Goal: Task Accomplishment & Management: Manage account settings

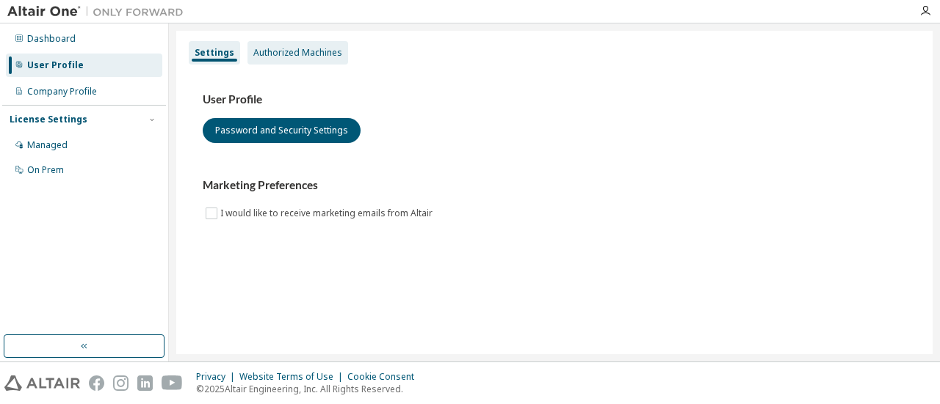
click at [335, 62] on div "Authorized Machines" at bounding box center [297, 52] width 101 height 23
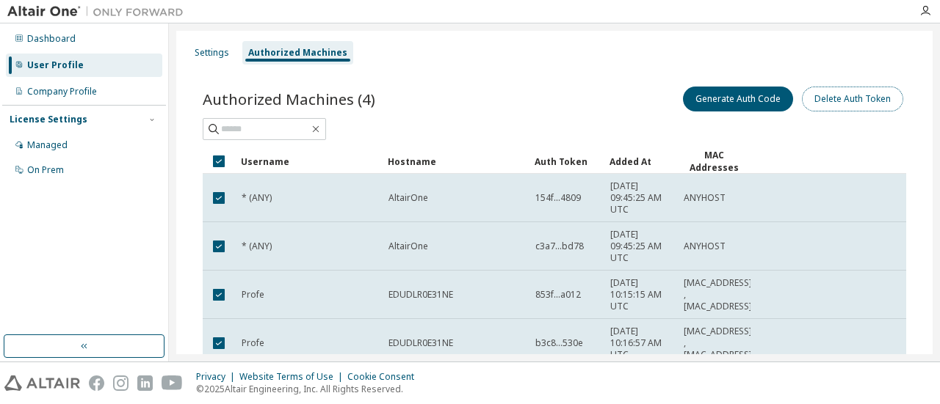
click at [813, 101] on button "Delete Auth Token" at bounding box center [852, 99] width 101 height 25
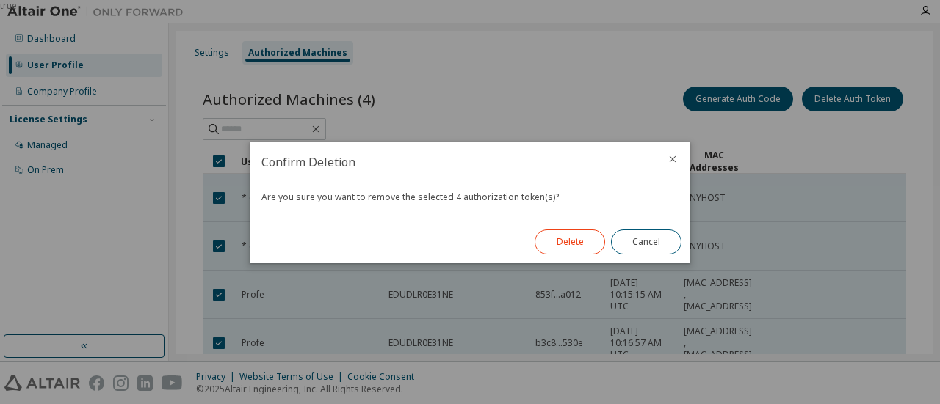
click at [567, 243] on button "Delete" at bounding box center [569, 242] width 70 height 25
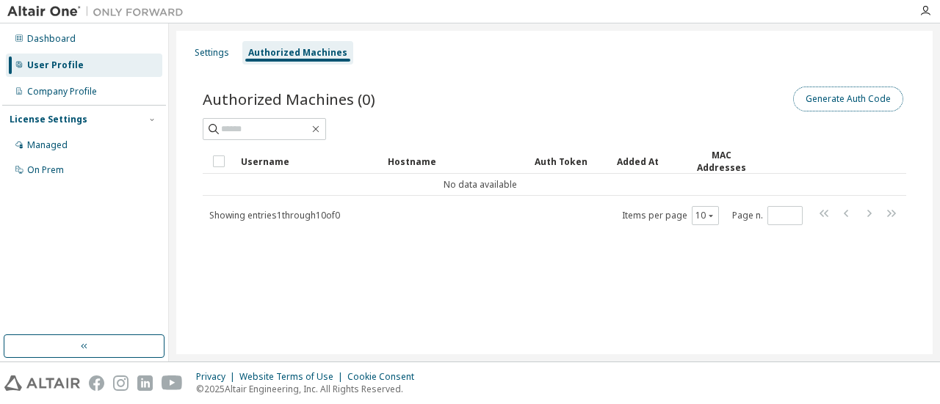
click at [890, 106] on button "Generate Auth Code" at bounding box center [848, 99] width 110 height 25
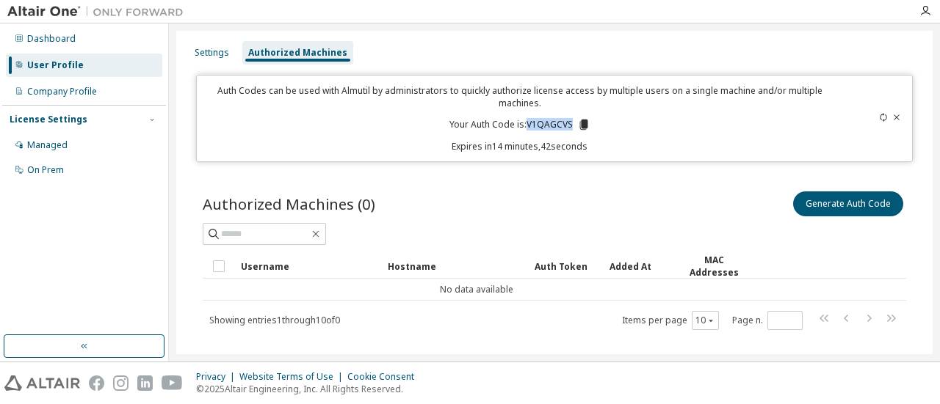
drag, startPoint x: 521, startPoint y: 119, endPoint x: 567, endPoint y: 121, distance: 46.3
click at [567, 121] on p "Your Auth Code is: V1QAGCVS" at bounding box center [519, 124] width 141 height 13
copy p "V1QAGCVS"
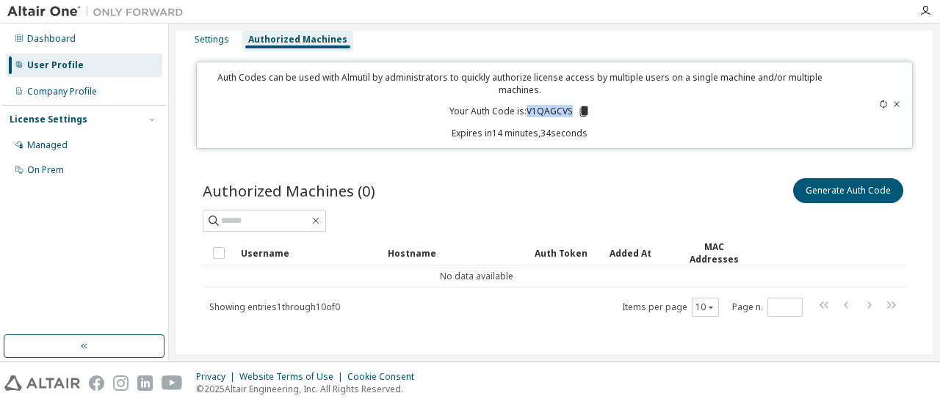
scroll to position [21, 0]
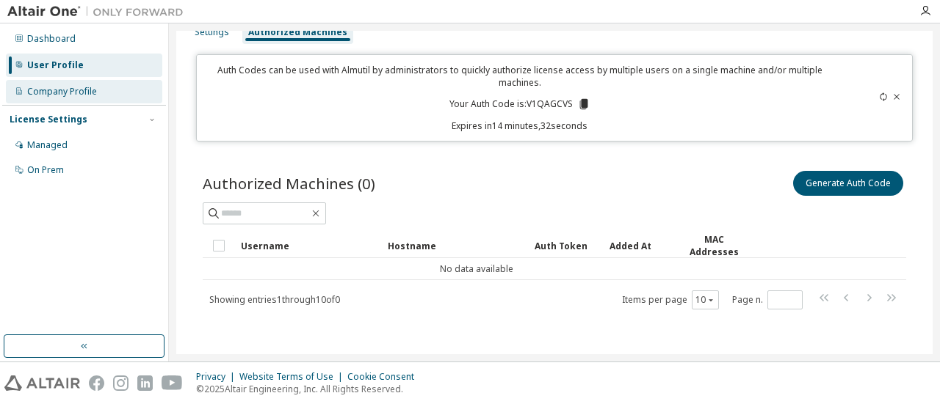
click at [87, 89] on div "Company Profile" at bounding box center [62, 92] width 70 height 12
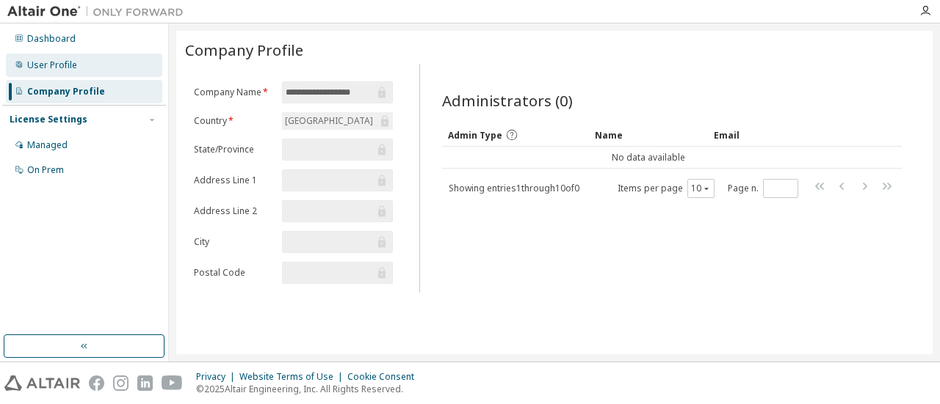
click at [60, 67] on div "User Profile" at bounding box center [52, 65] width 50 height 12
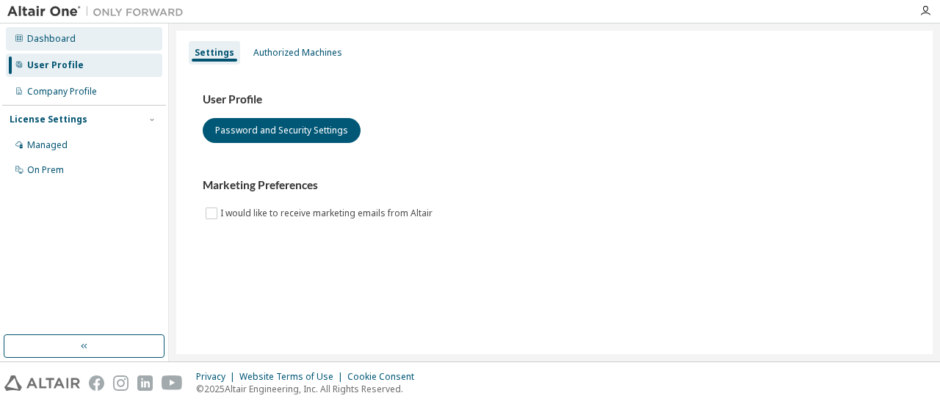
click at [53, 40] on div "Dashboard" at bounding box center [51, 39] width 48 height 12
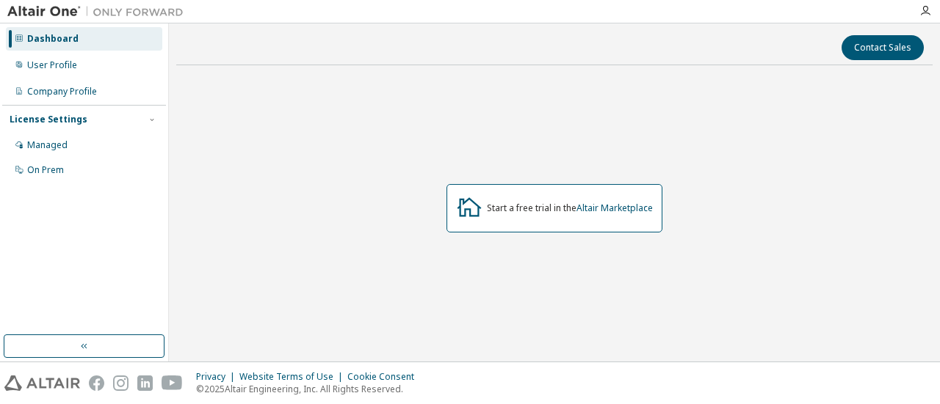
click at [59, 77] on div "Dashboard User Profile Company Profile License Settings Managed On Prem" at bounding box center [84, 105] width 164 height 158
click at [56, 71] on div "User Profile" at bounding box center [84, 65] width 156 height 23
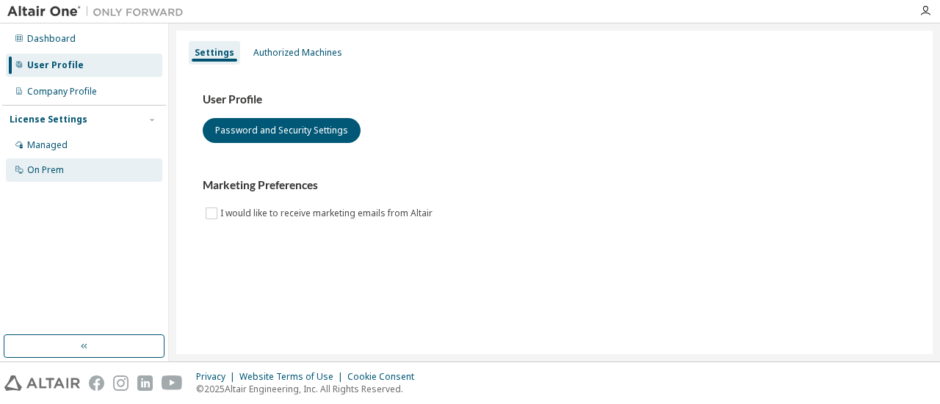
click at [61, 168] on div "On Prem" at bounding box center [45, 170] width 37 height 12
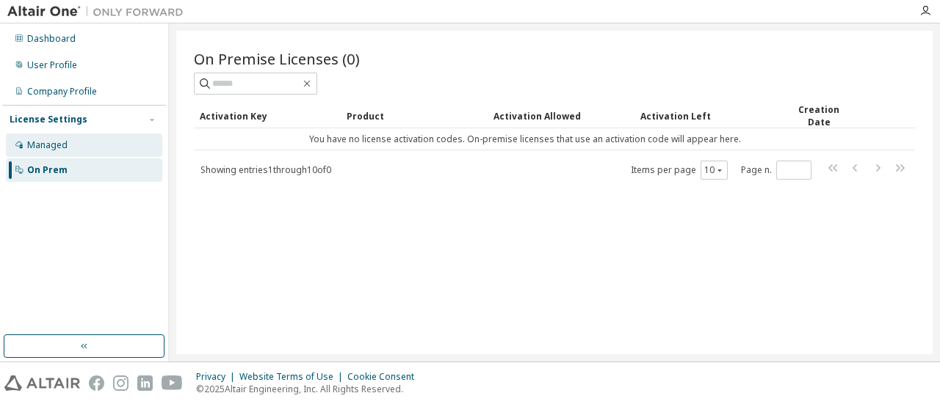
click at [63, 139] on div "Managed" at bounding box center [47, 145] width 40 height 12
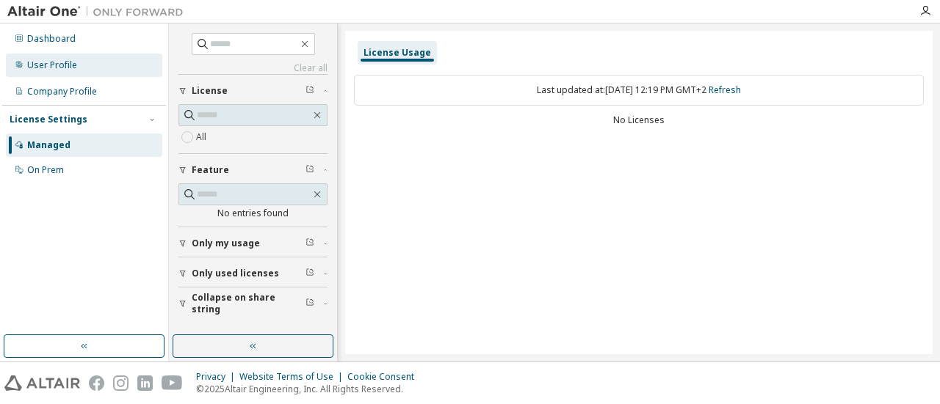
click at [47, 68] on div "User Profile" at bounding box center [52, 65] width 50 height 12
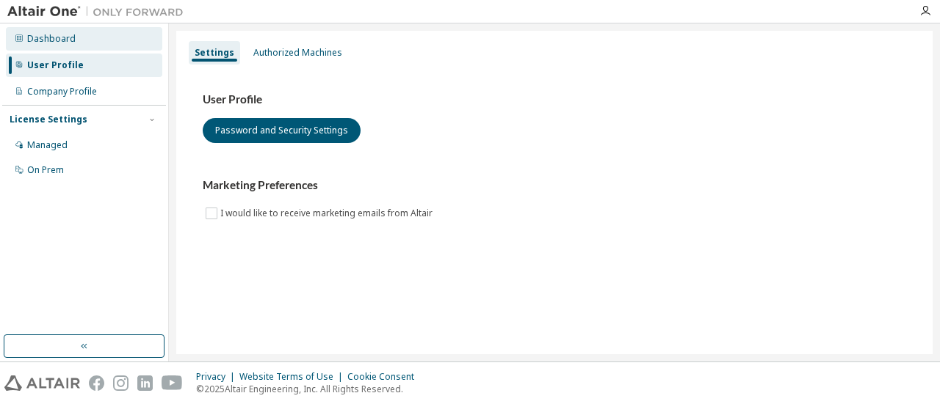
click at [43, 48] on div "Dashboard" at bounding box center [84, 38] width 156 height 23
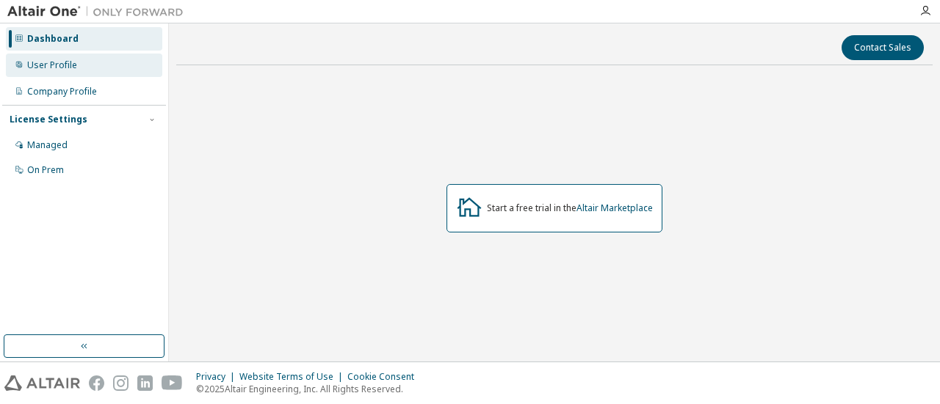
click at [45, 57] on div "User Profile" at bounding box center [84, 65] width 156 height 23
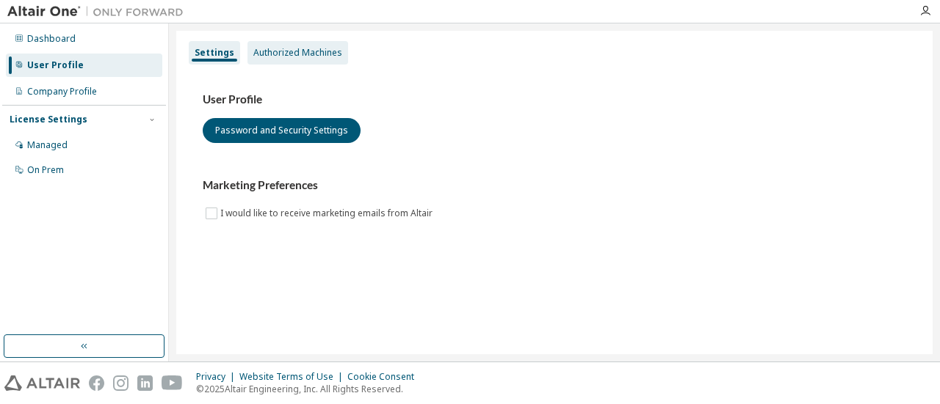
click at [321, 56] on div "Authorized Machines" at bounding box center [297, 53] width 89 height 12
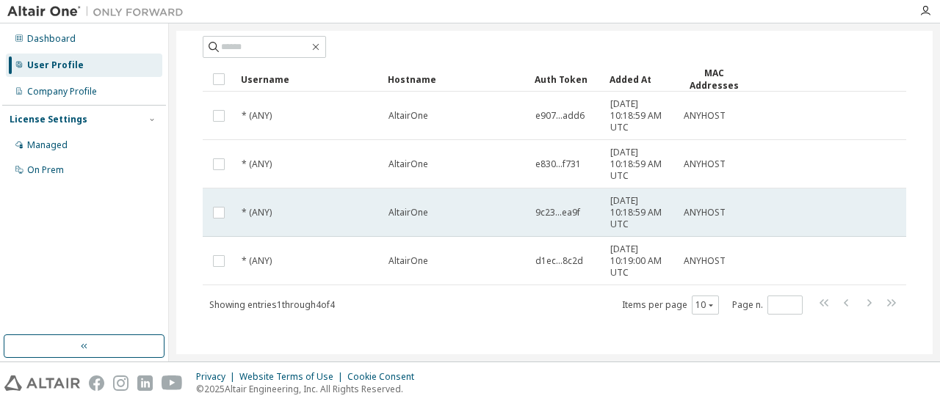
scroll to position [87, 0]
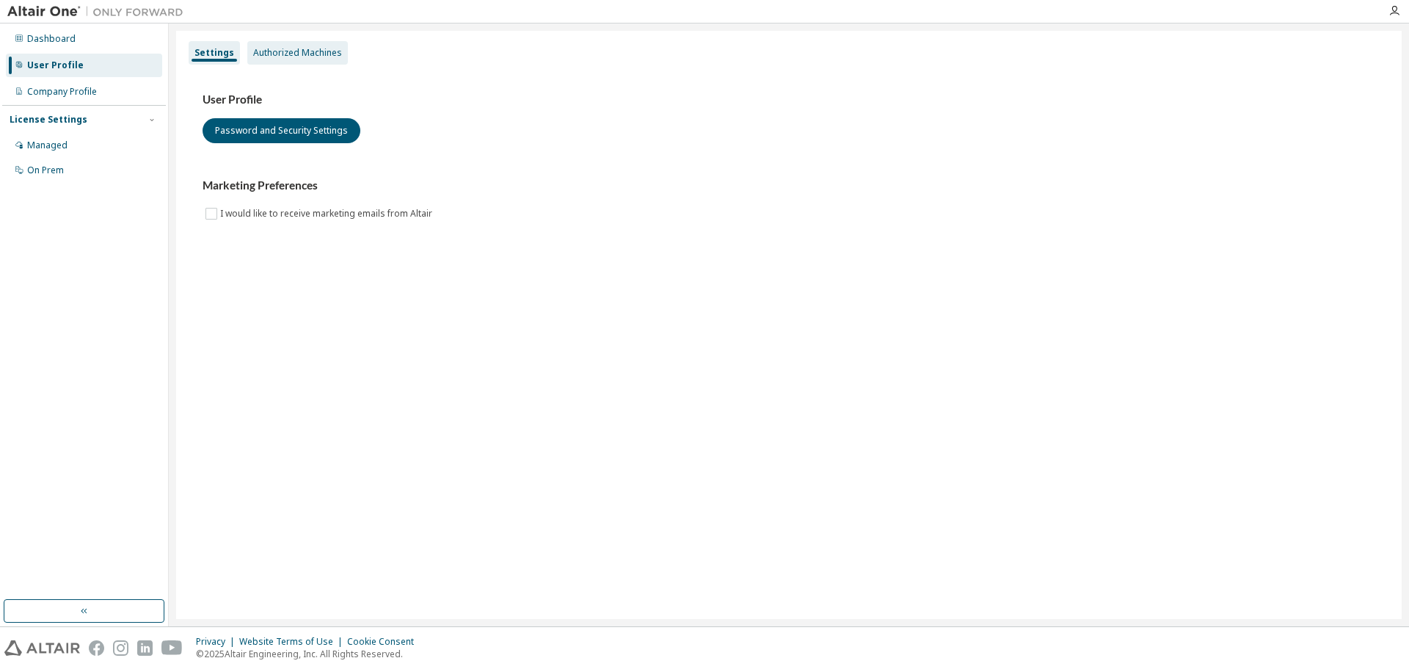
click at [284, 49] on div "Authorized Machines" at bounding box center [297, 53] width 89 height 12
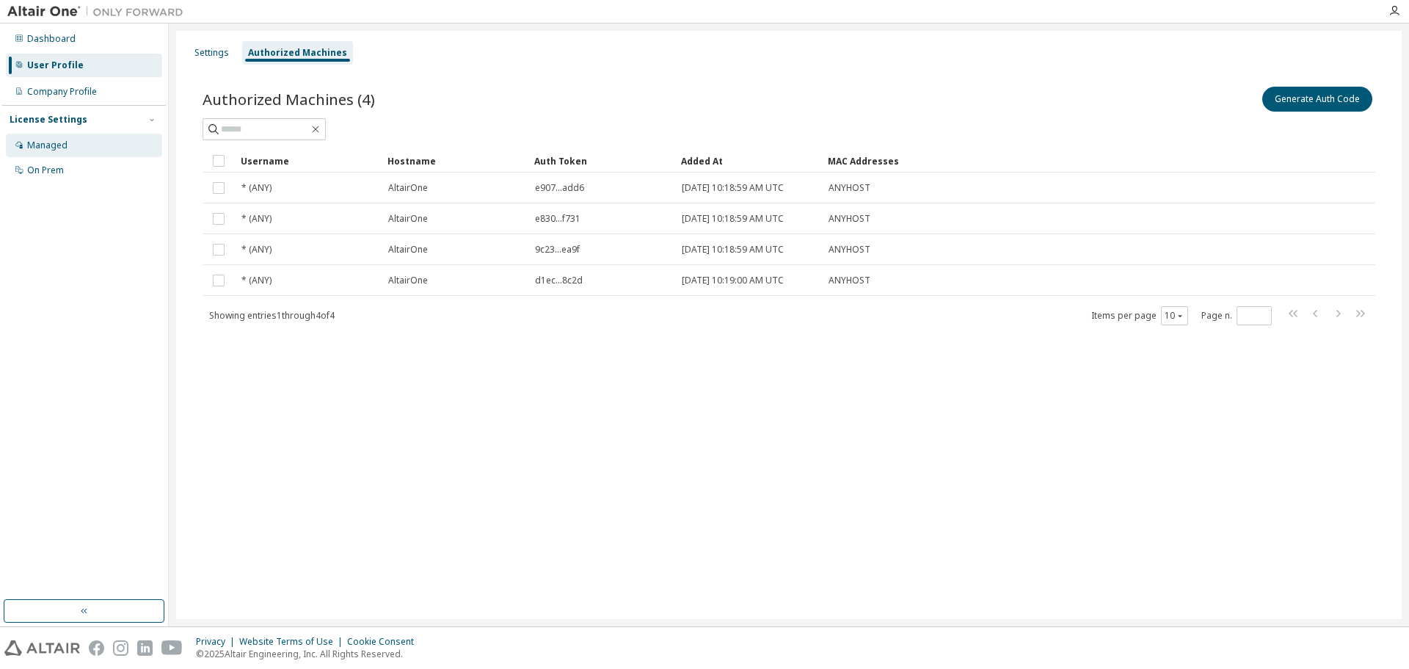
click at [75, 137] on div "Managed" at bounding box center [84, 145] width 156 height 23
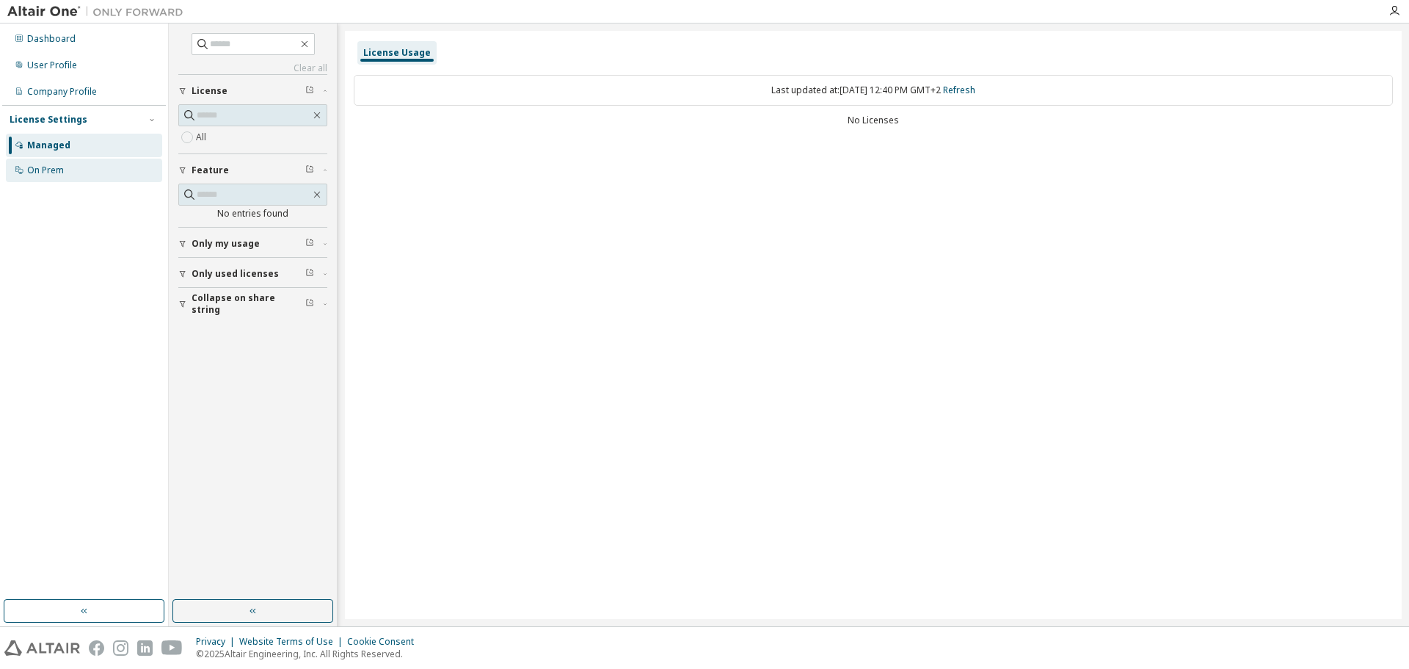
click at [59, 164] on div "On Prem" at bounding box center [45, 170] width 37 height 12
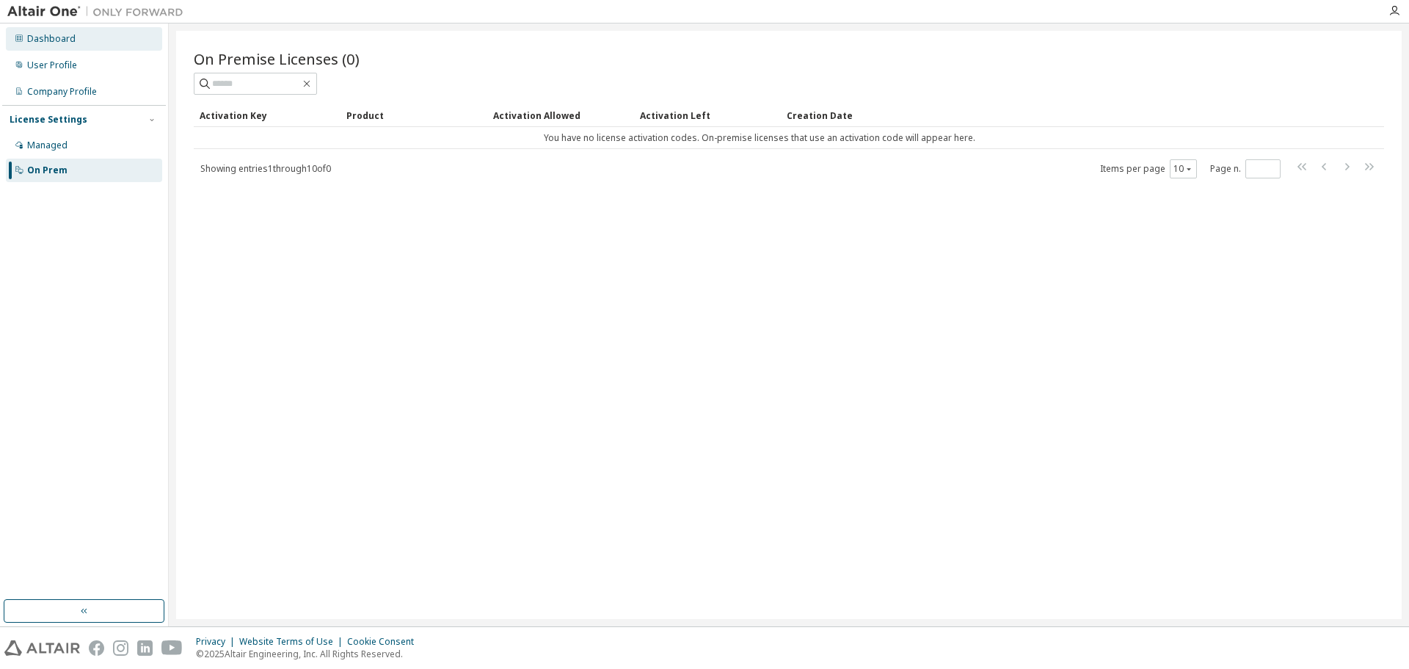
click at [34, 43] on div "Dashboard" at bounding box center [51, 39] width 48 height 12
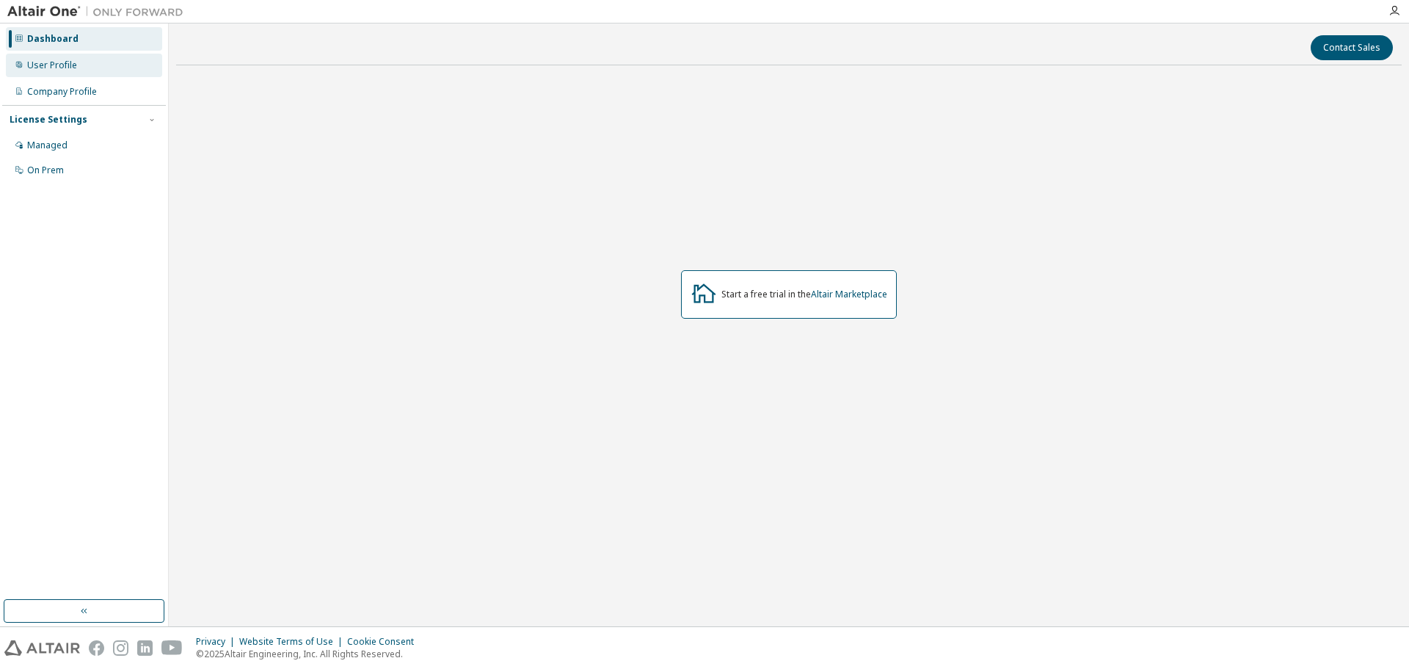
click at [37, 65] on div "User Profile" at bounding box center [52, 65] width 50 height 12
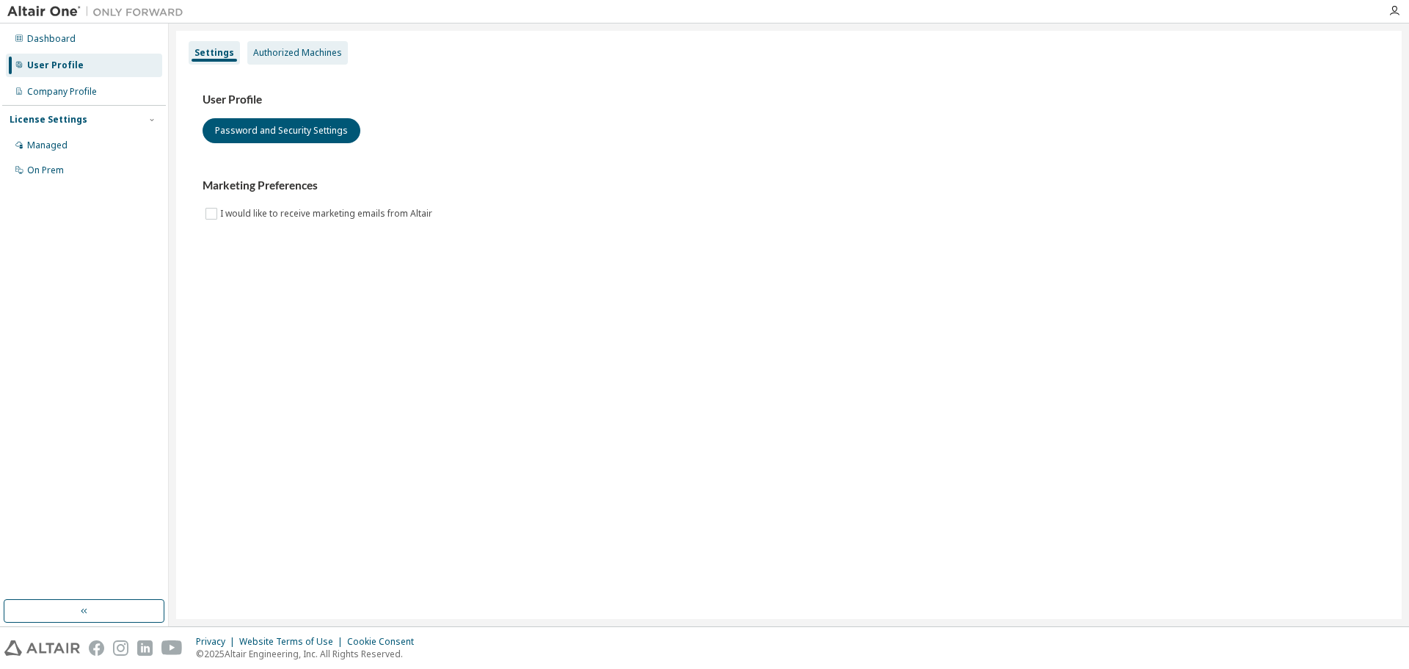
click at [261, 59] on div "Authorized Machines" at bounding box center [297, 52] width 101 height 23
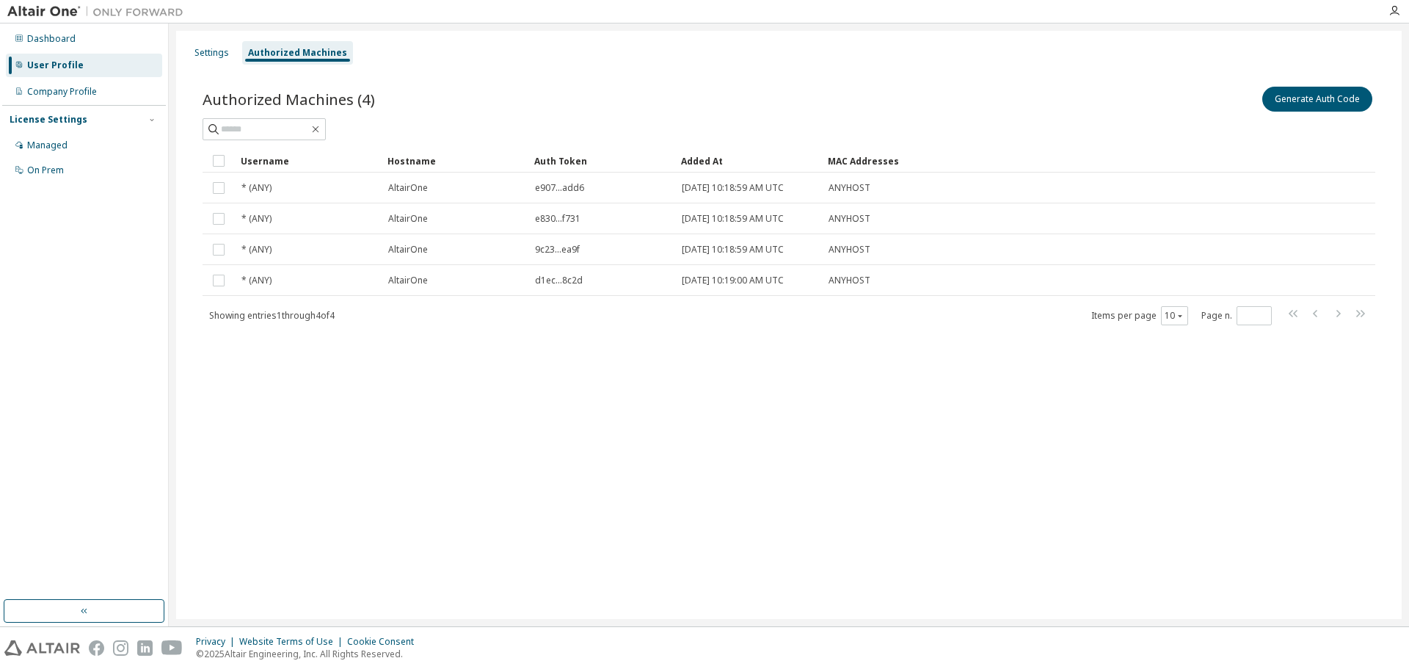
click at [184, 41] on div "Settings Authorized Machines Authorized Machines (4) Generate Auth Code Clear L…" at bounding box center [789, 325] width 1226 height 588
click at [205, 54] on div "Settings" at bounding box center [212, 53] width 35 height 12
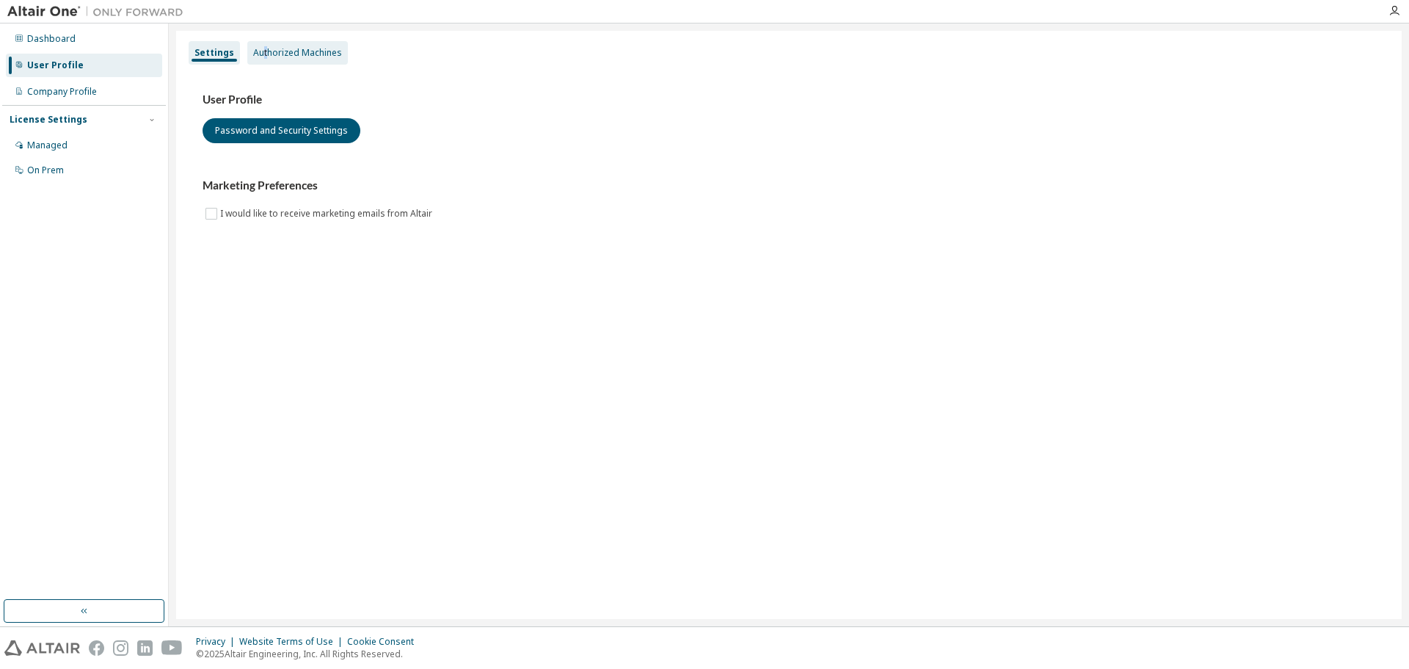
click at [264, 52] on div "Authorized Machines" at bounding box center [297, 53] width 89 height 12
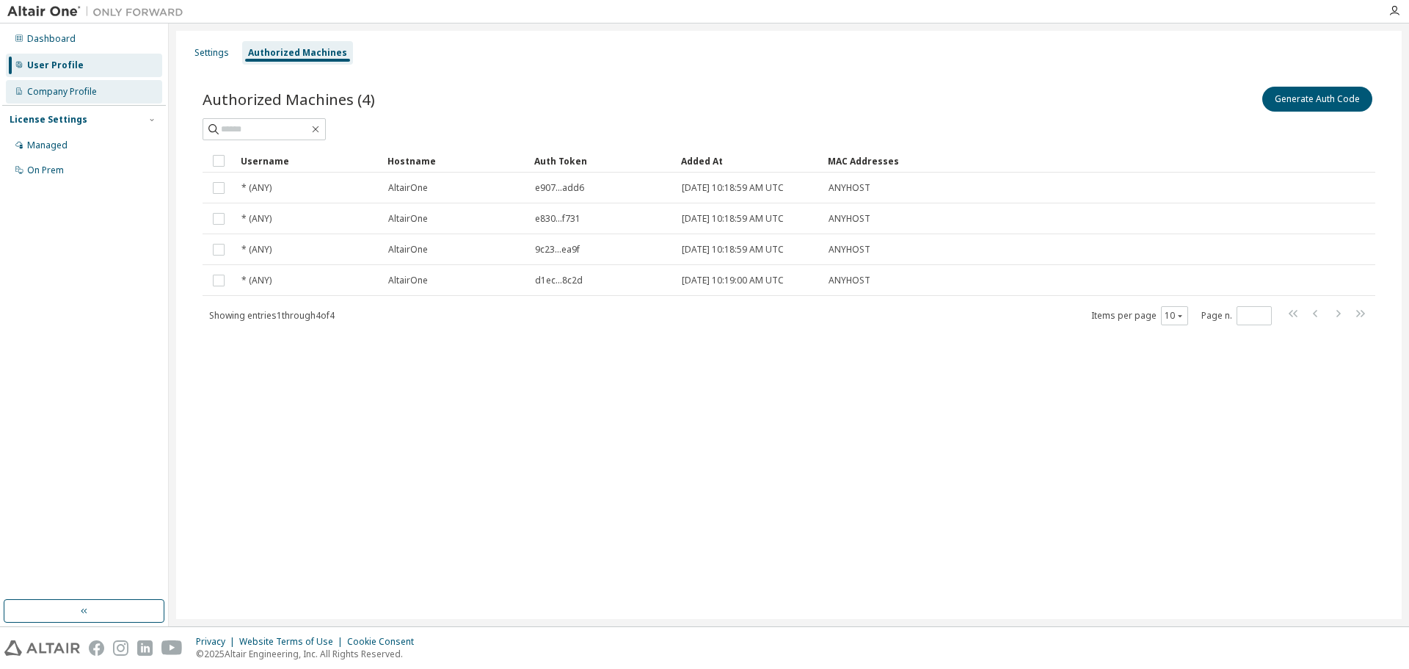
click at [88, 90] on div "Company Profile" at bounding box center [62, 92] width 70 height 12
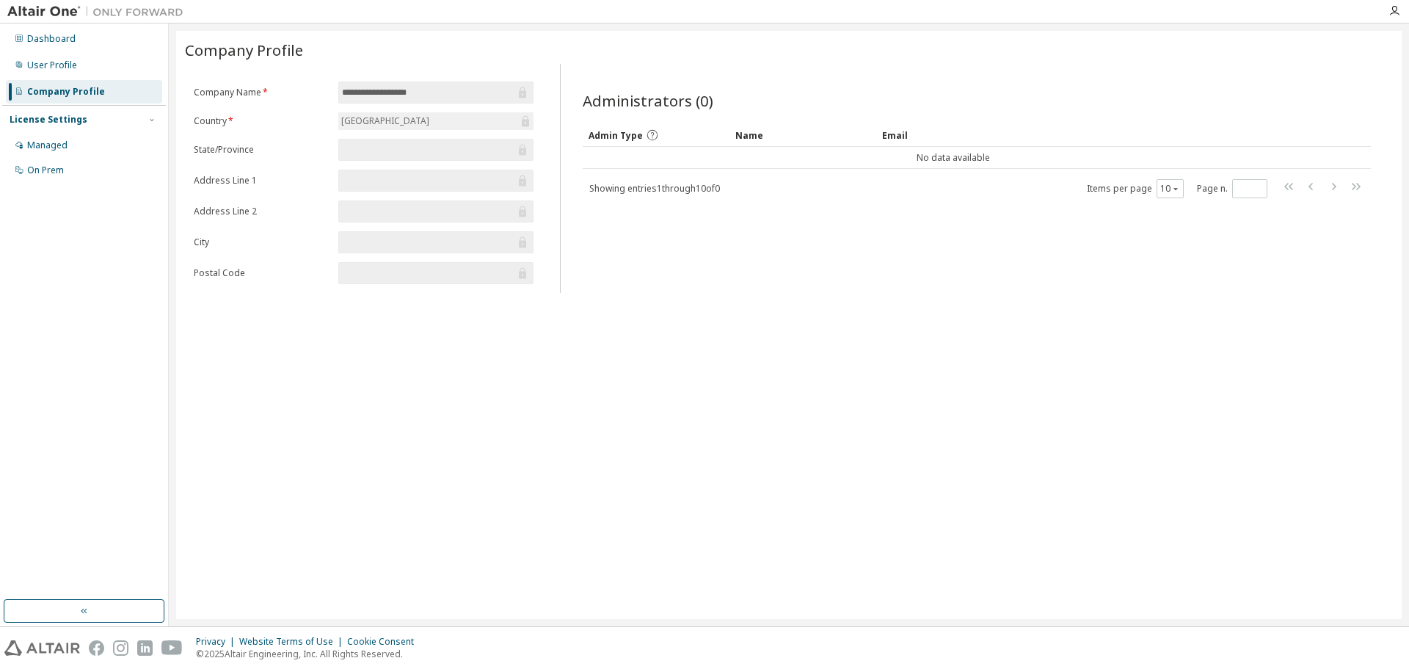
click at [705, 200] on div "Administrators (0) Clear Load Save Save As Field Operator Value Select filter S…" at bounding box center [977, 183] width 824 height 220
click at [92, 43] on div "Dashboard" at bounding box center [84, 38] width 156 height 23
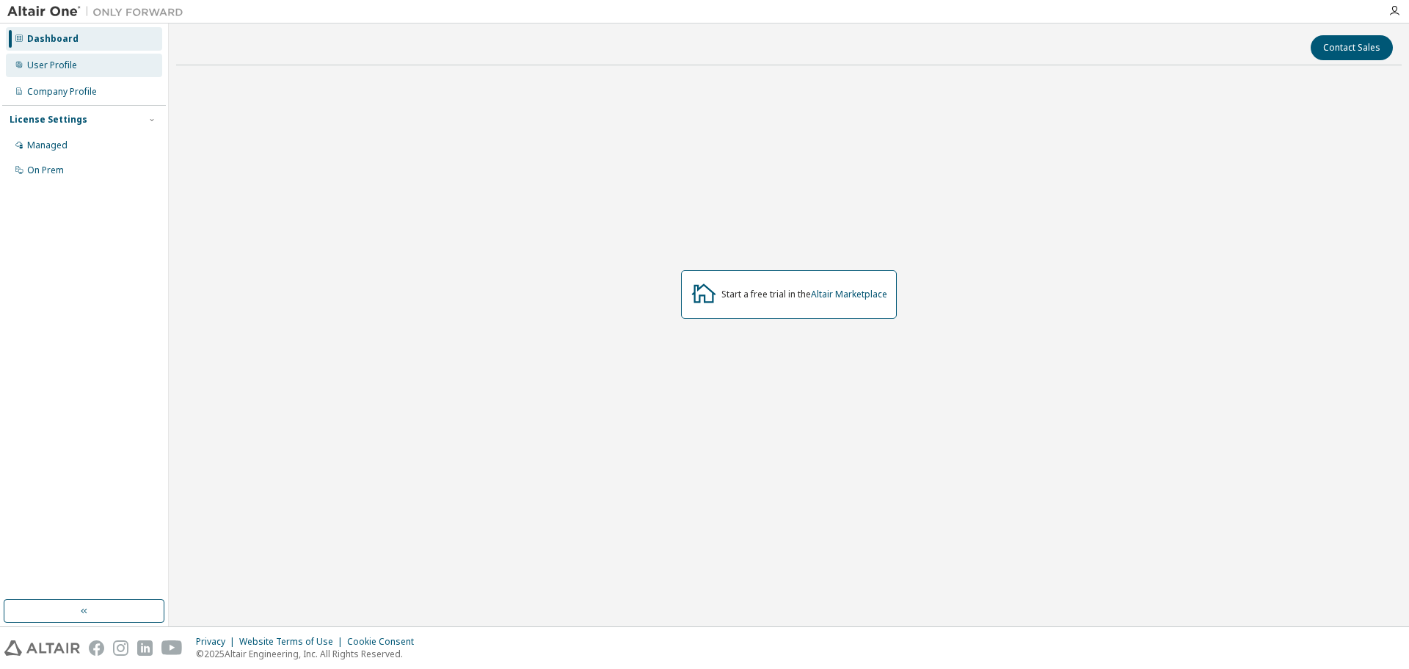
click at [57, 71] on div "User Profile" at bounding box center [84, 65] width 156 height 23
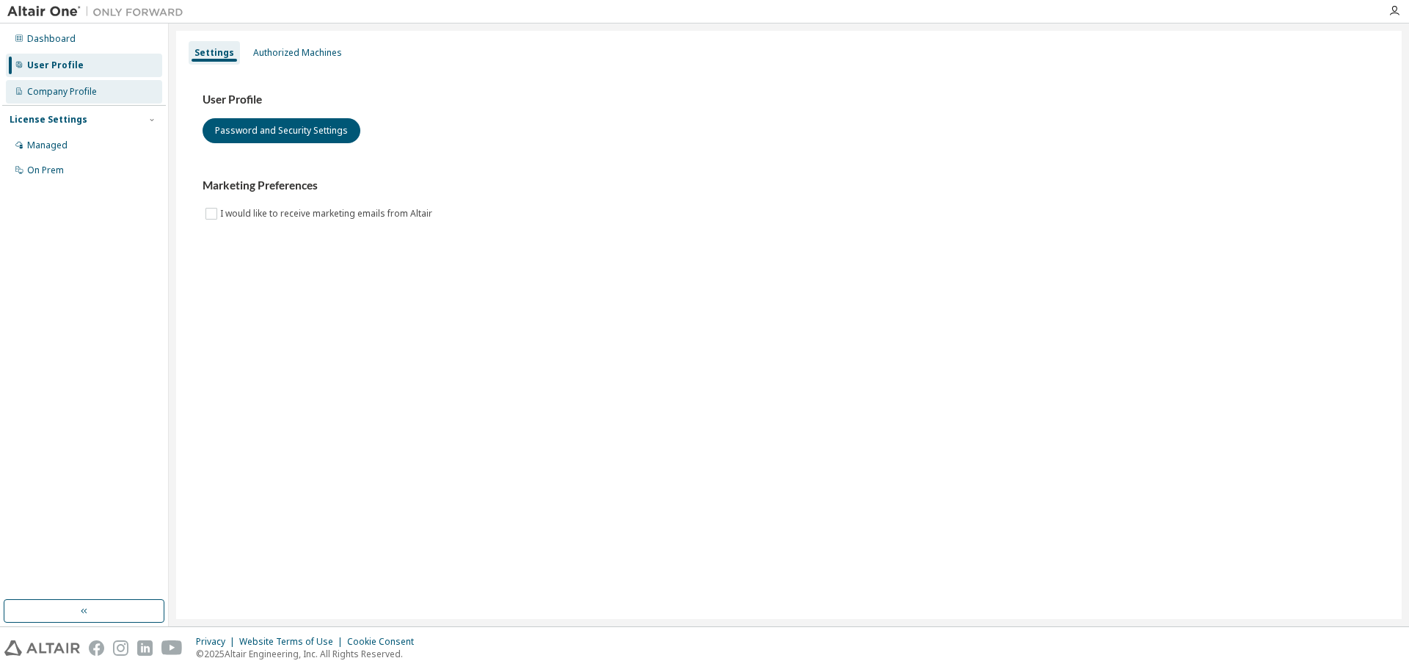
click at [51, 88] on div "Company Profile" at bounding box center [62, 92] width 70 height 12
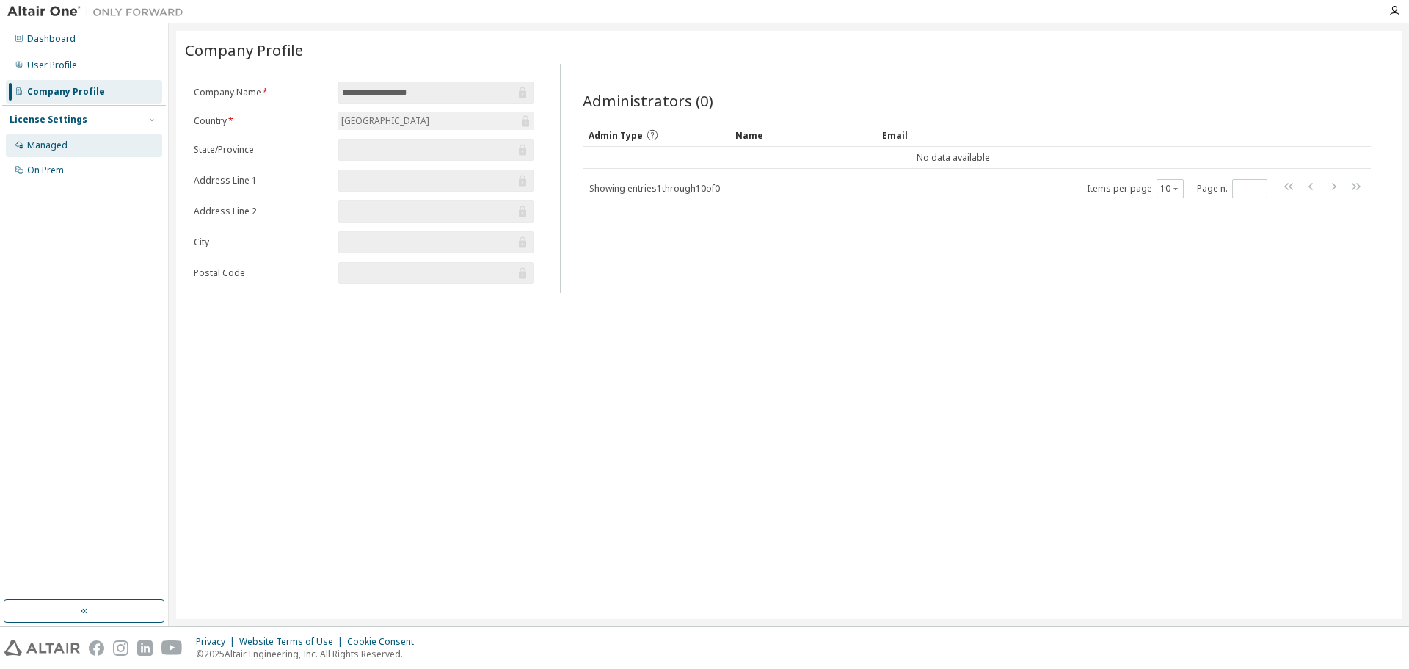
click at [45, 154] on div "Managed" at bounding box center [84, 145] width 156 height 23
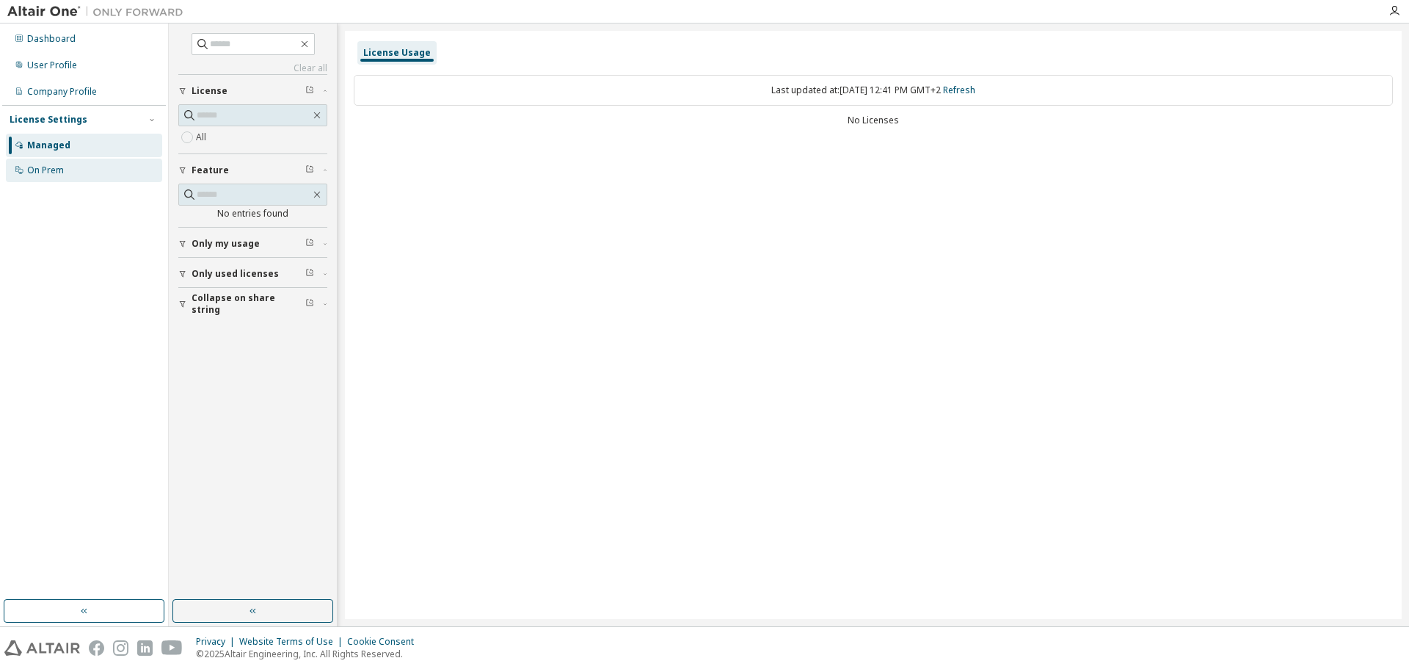
click at [47, 170] on div "On Prem" at bounding box center [45, 170] width 37 height 12
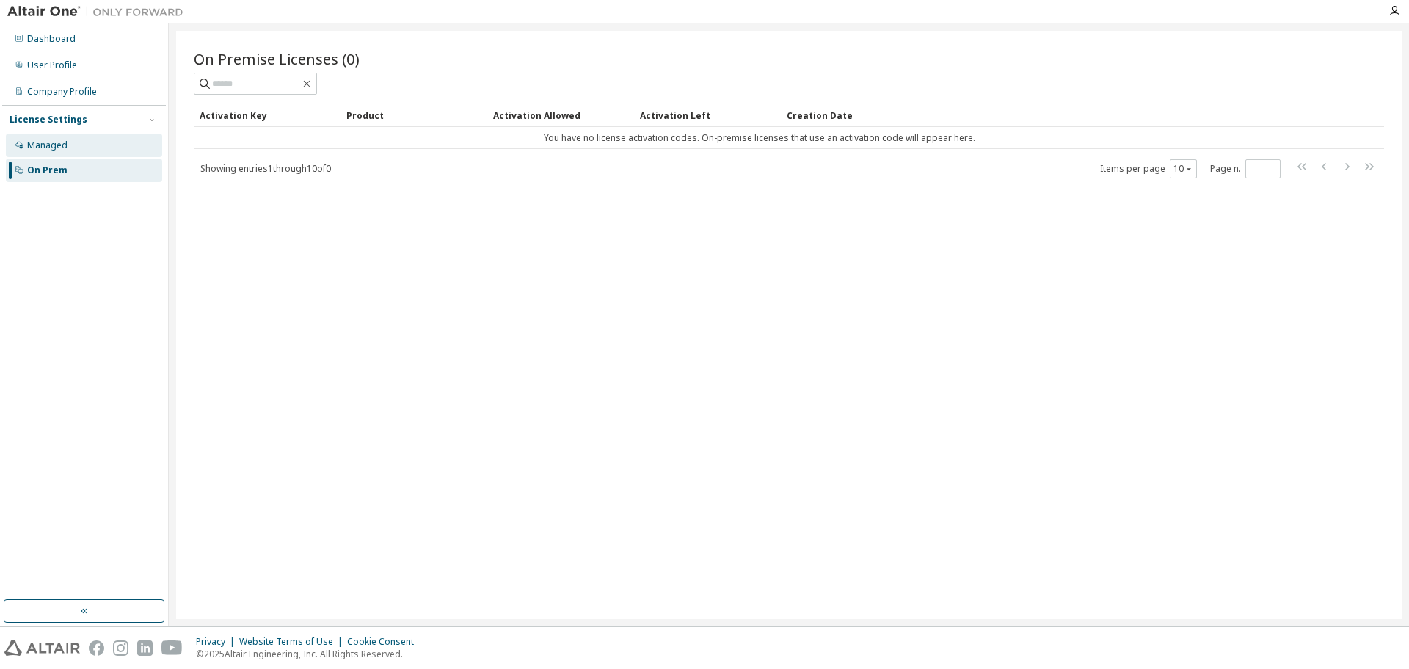
click at [47, 153] on div "Managed" at bounding box center [84, 145] width 156 height 23
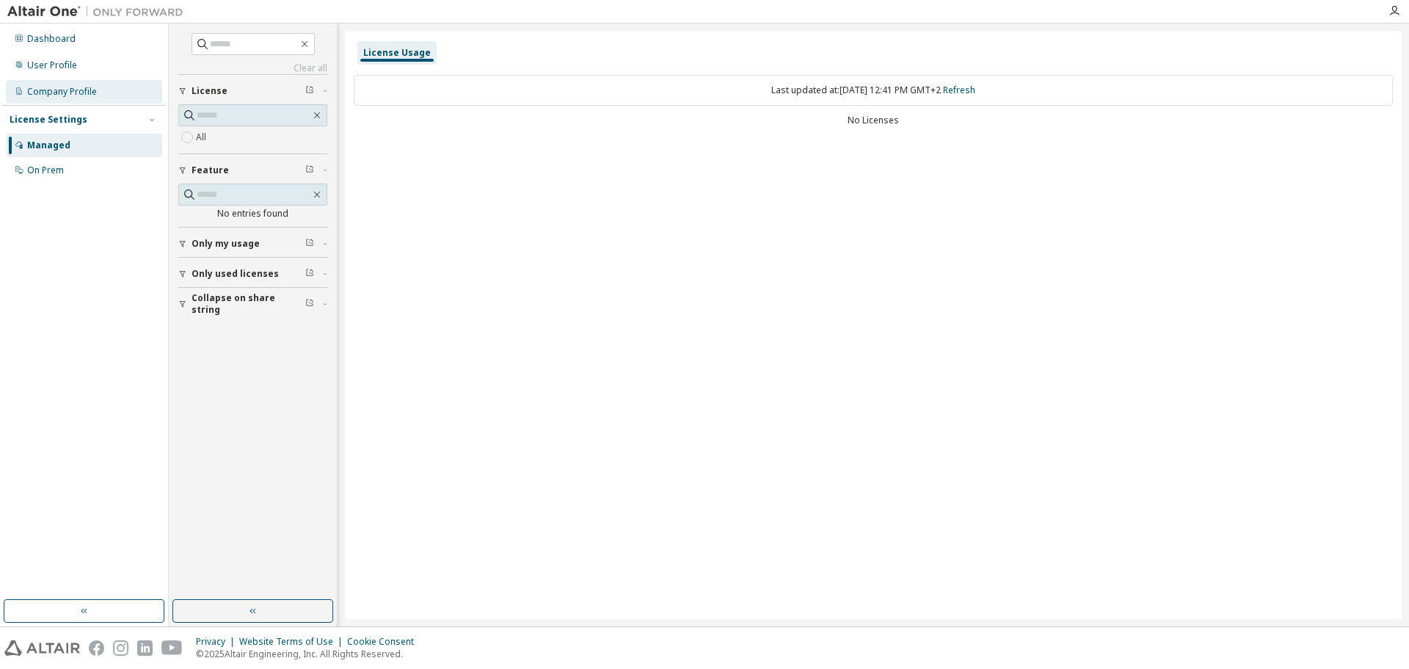
click at [45, 93] on div "Company Profile" at bounding box center [62, 92] width 70 height 12
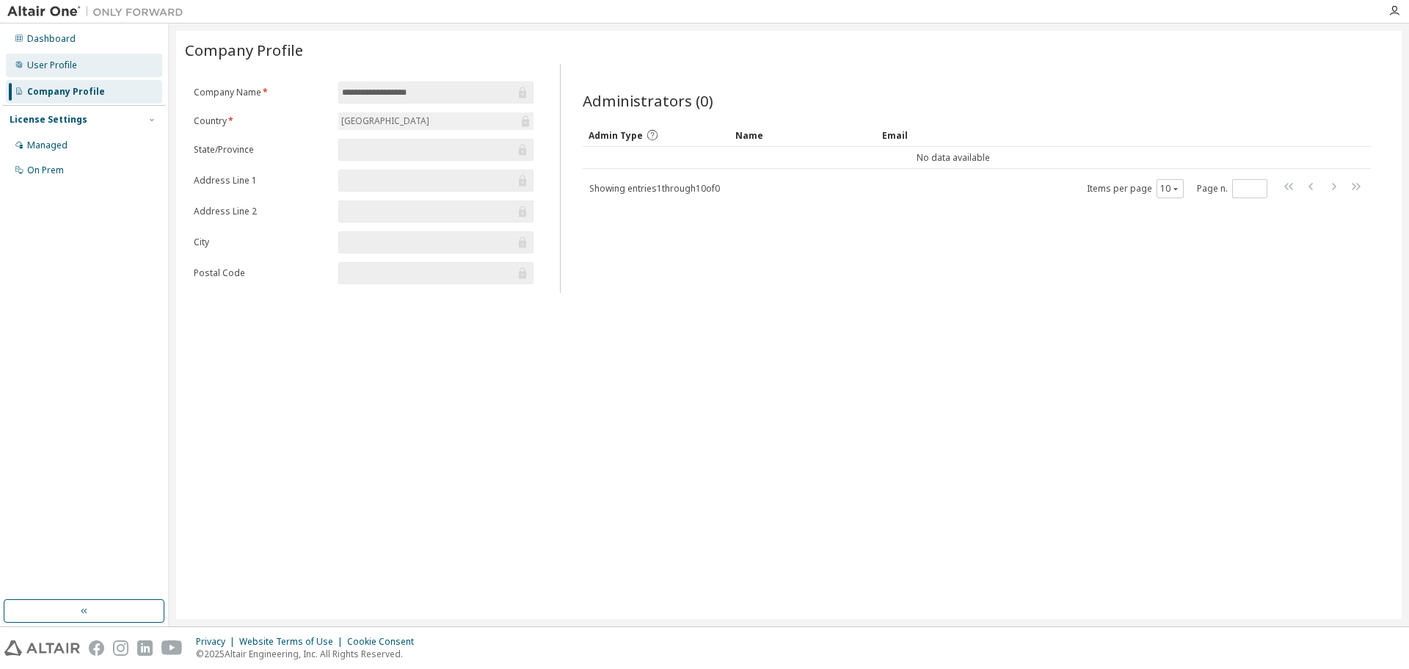
click at [46, 68] on div "User Profile" at bounding box center [52, 65] width 50 height 12
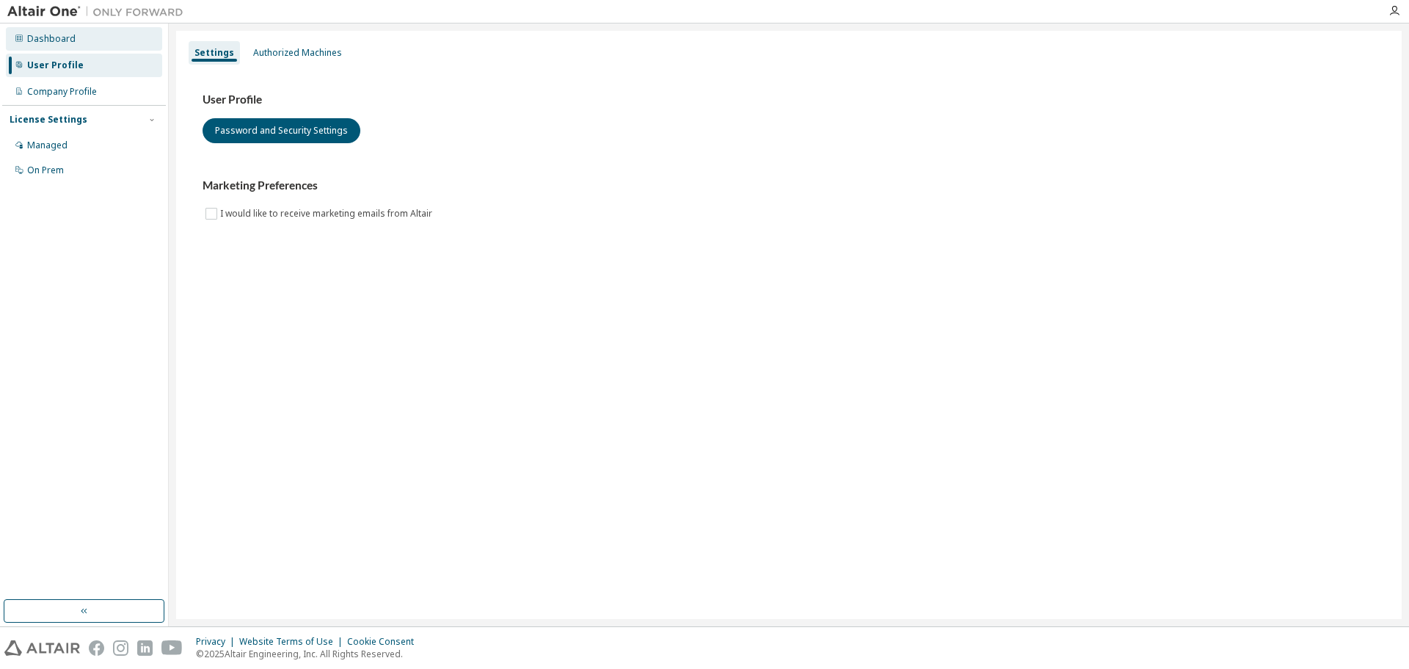
click at [48, 42] on div "Dashboard" at bounding box center [51, 39] width 48 height 12
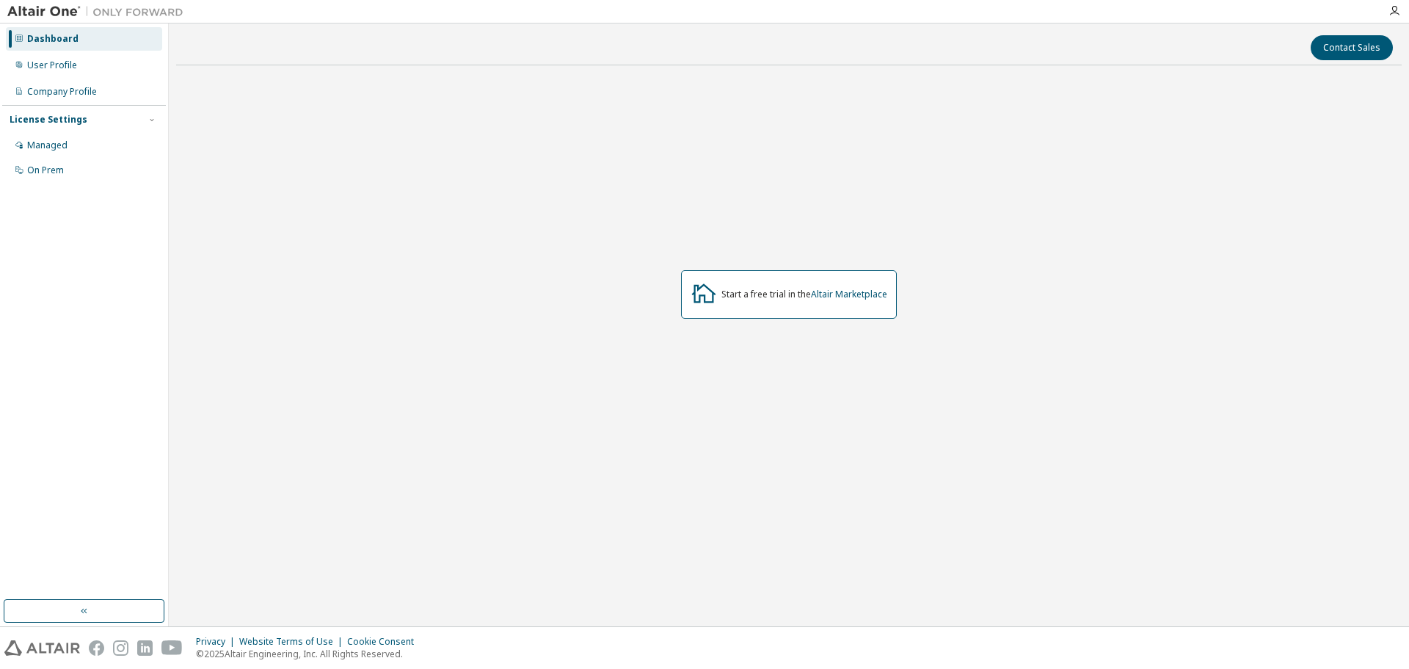
click at [558, 47] on div "Contact Sales" at bounding box center [789, 47] width 1208 height 25
click at [54, 54] on div "Dashboard User Profile Company Profile License Settings Managed On Prem" at bounding box center [84, 105] width 164 height 158
click at [52, 53] on div "Dashboard User Profile Company Profile License Settings Managed On Prem" at bounding box center [84, 105] width 164 height 158
click at [48, 59] on div "User Profile" at bounding box center [52, 65] width 50 height 12
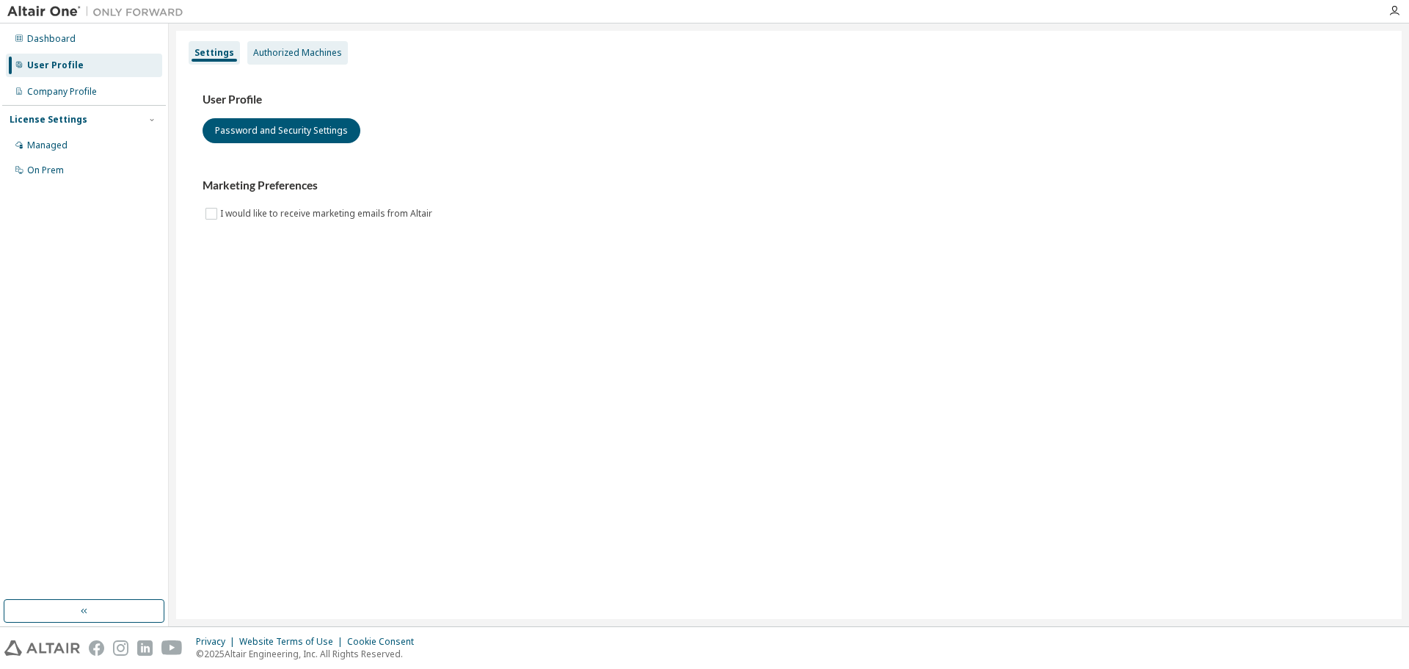
click at [267, 53] on div "Authorized Machines" at bounding box center [297, 53] width 89 height 12
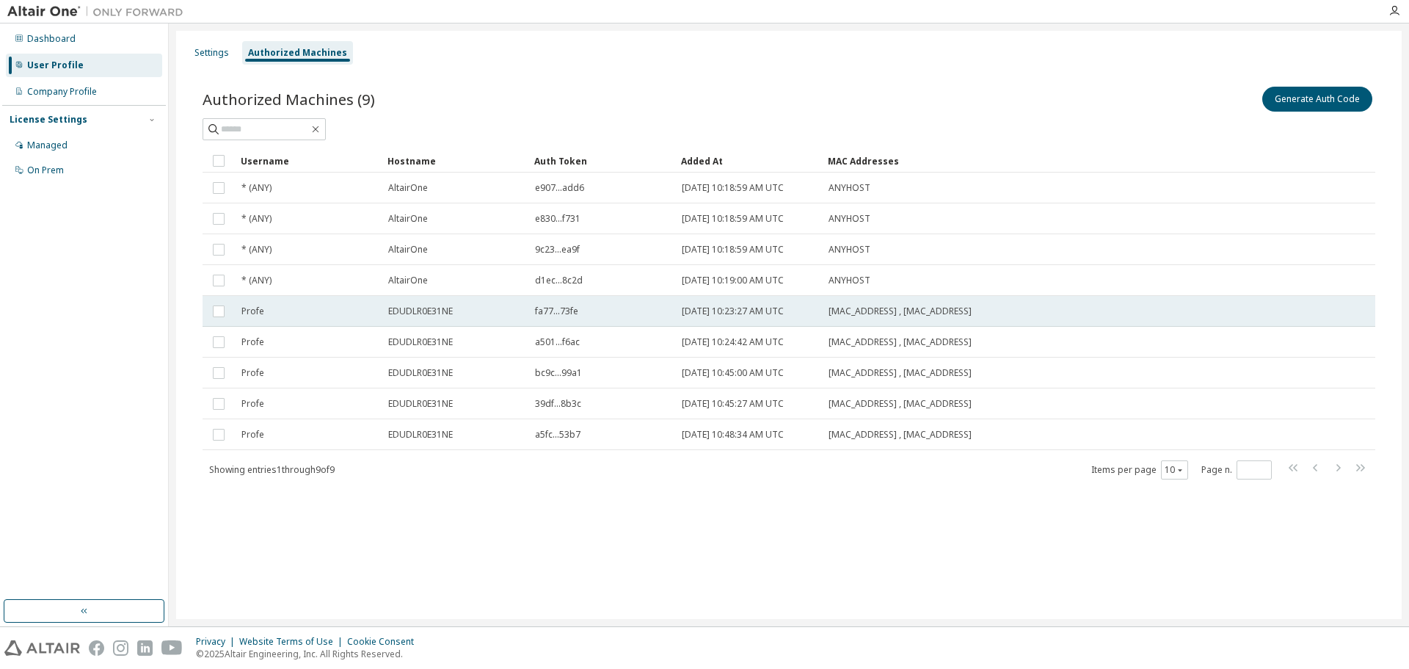
click at [601, 312] on div "fa77...73fe" at bounding box center [602, 311] width 134 height 12
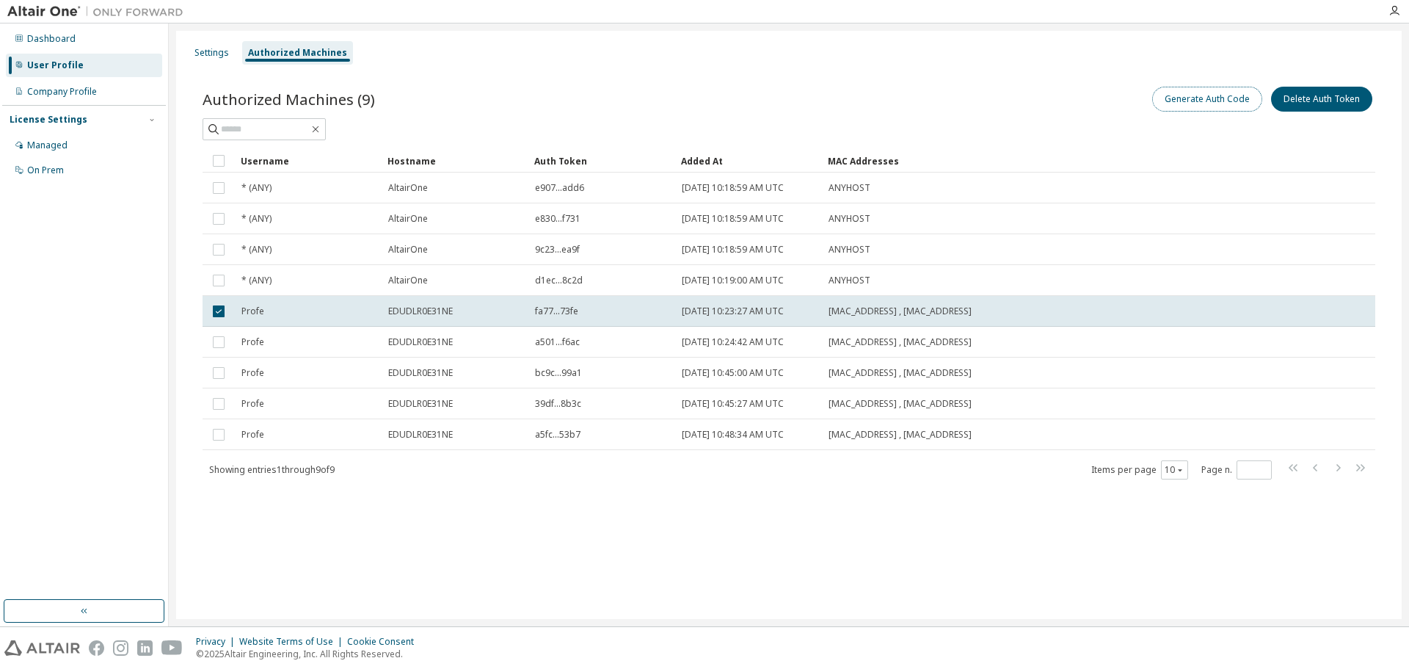
click at [1174, 101] on button "Generate Auth Code" at bounding box center [1208, 99] width 110 height 25
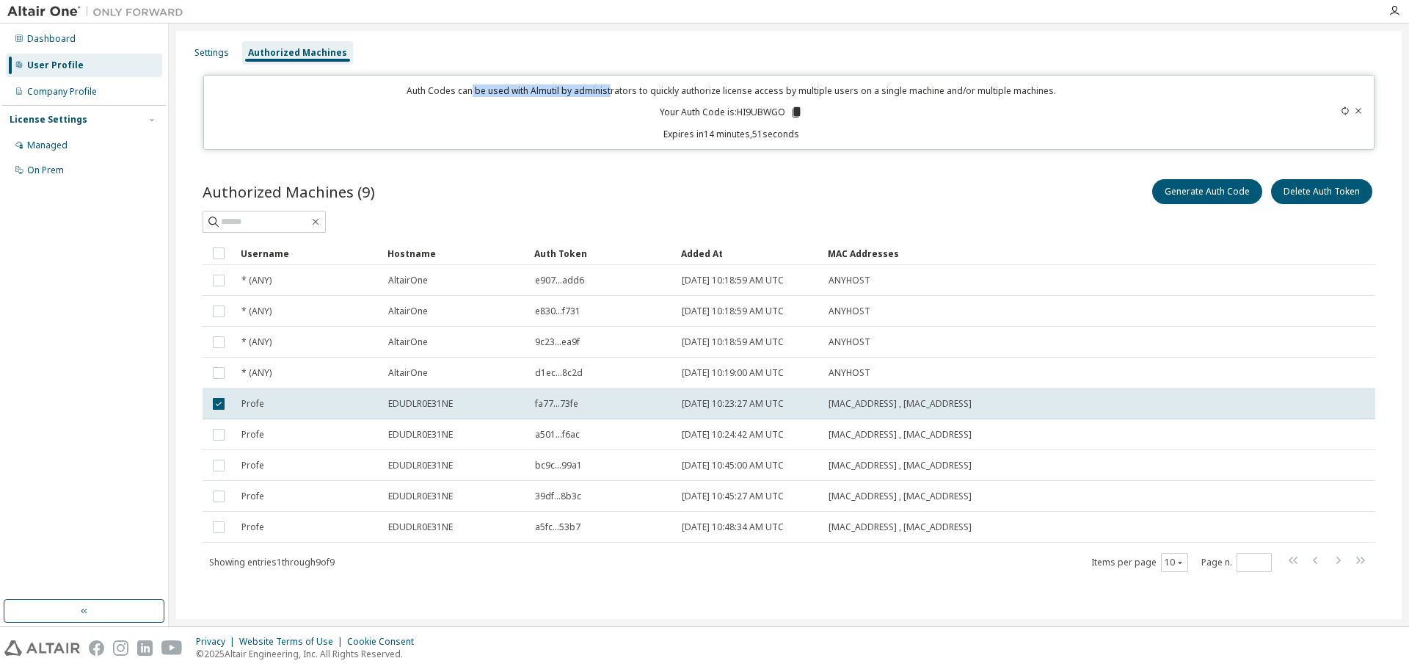
drag, startPoint x: 473, startPoint y: 93, endPoint x: 611, endPoint y: 92, distance: 138.7
click at [611, 92] on p "Auth Codes can be used with Almutil by administrators to quickly authorize lice…" at bounding box center [732, 90] width 1038 height 12
click at [794, 110] on icon at bounding box center [797, 112] width 8 height 10
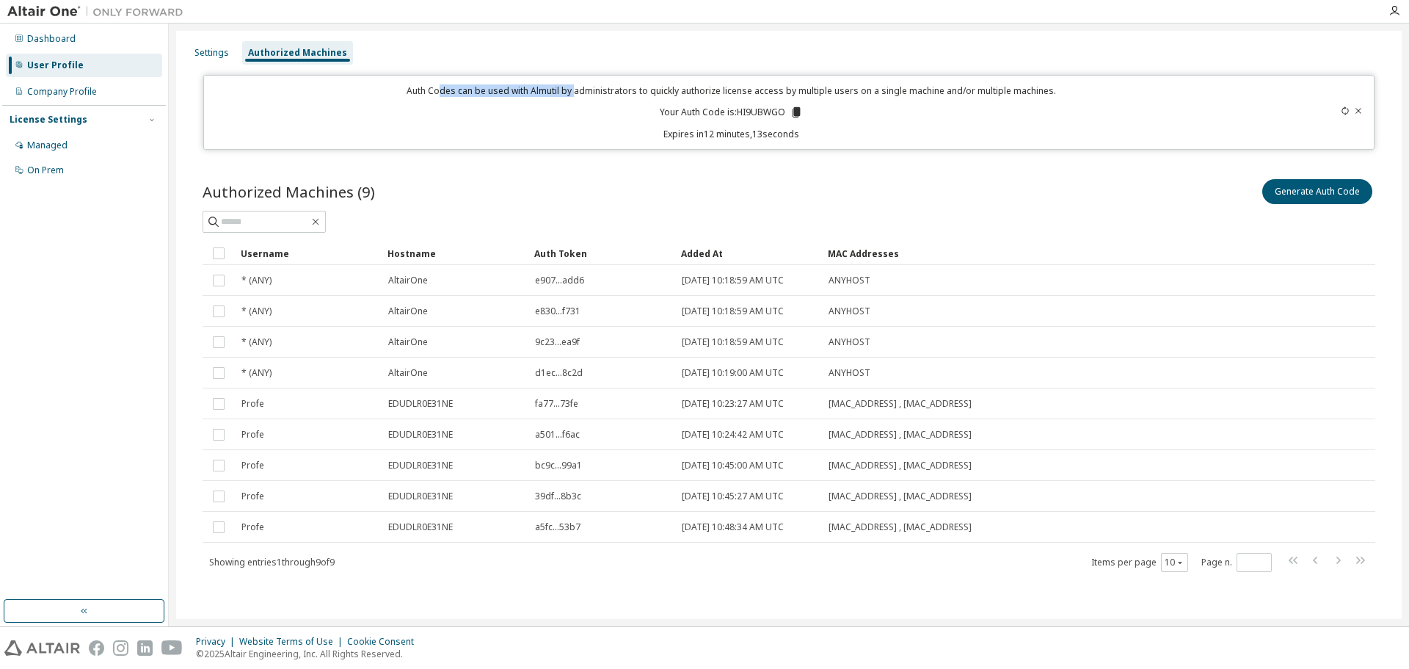
drag, startPoint x: 444, startPoint y: 87, endPoint x: 573, endPoint y: 92, distance: 129.3
click at [573, 92] on p "Auth Codes can be used with Almutil by administrators to quickly authorize lice…" at bounding box center [732, 90] width 1038 height 12
click at [602, 89] on p "Auth Codes can be used with Almutil by administrators to quickly authorize lice…" at bounding box center [732, 90] width 1038 height 12
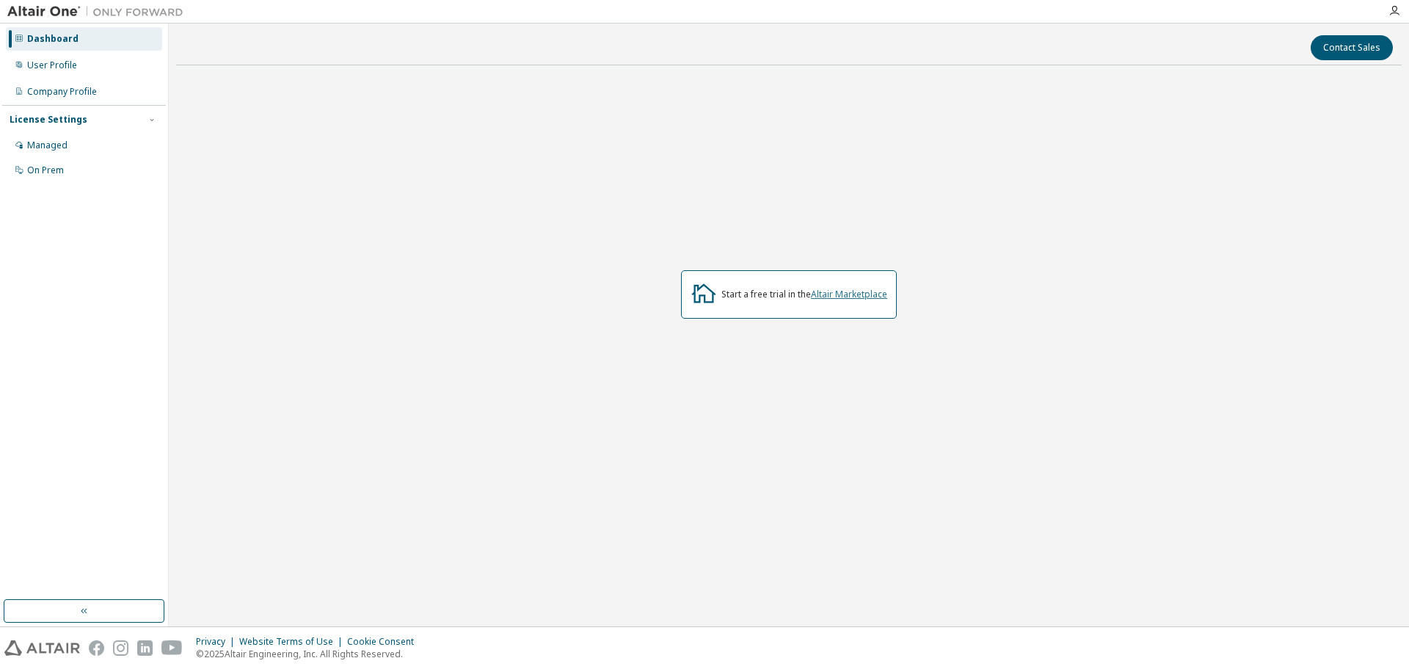
click at [832, 298] on link "Altair Marketplace" at bounding box center [849, 294] width 76 height 12
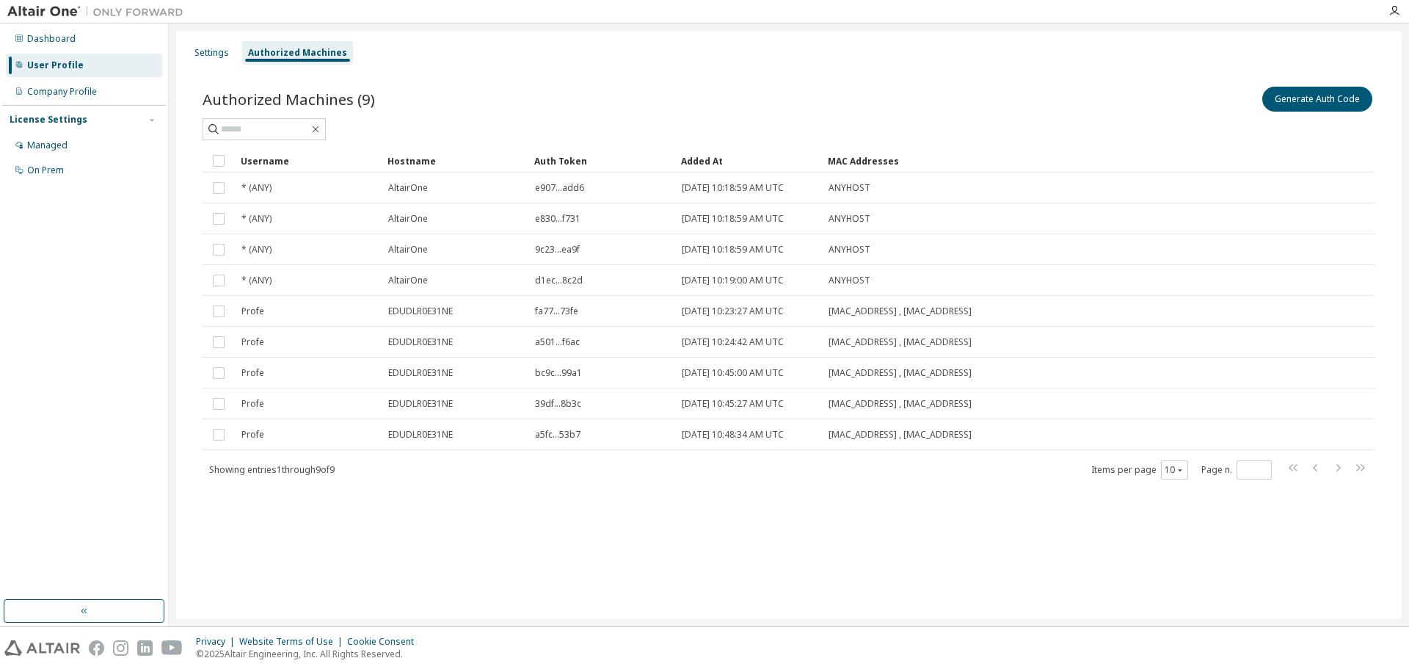
click at [49, 12] on img at bounding box center [99, 11] width 184 height 15
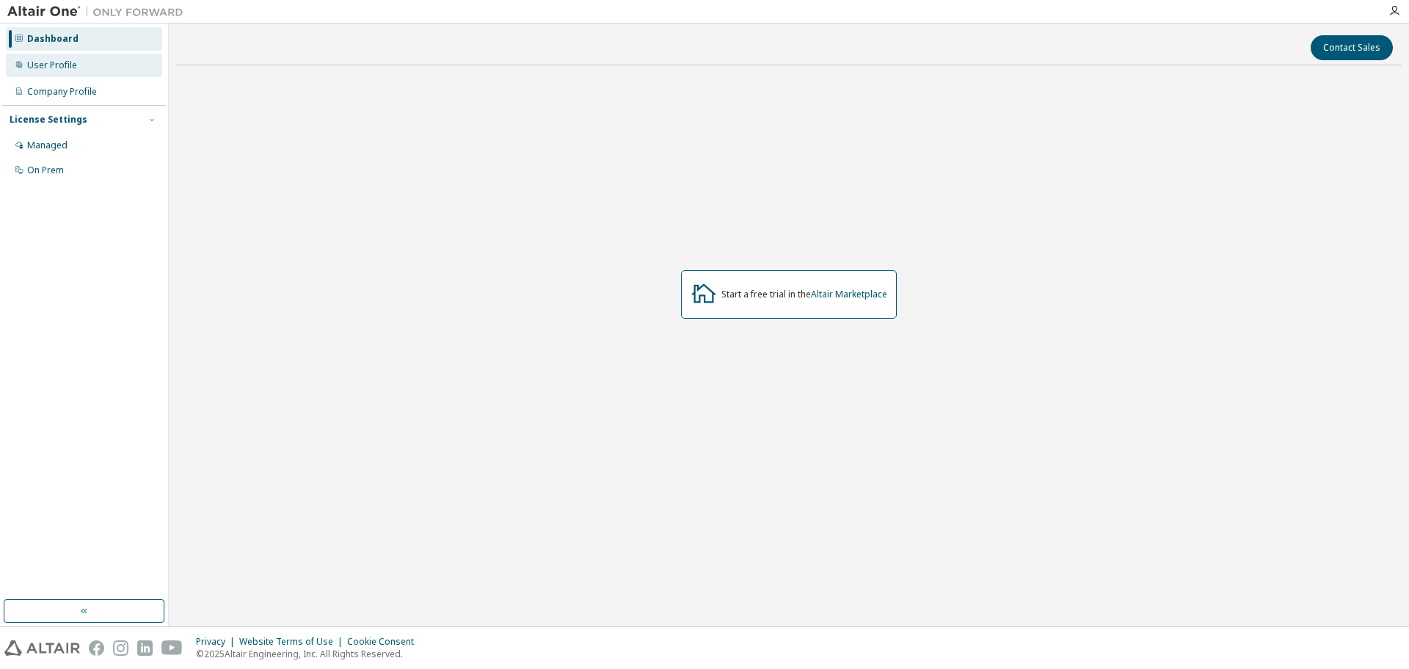
click at [44, 66] on div "User Profile" at bounding box center [52, 65] width 50 height 12
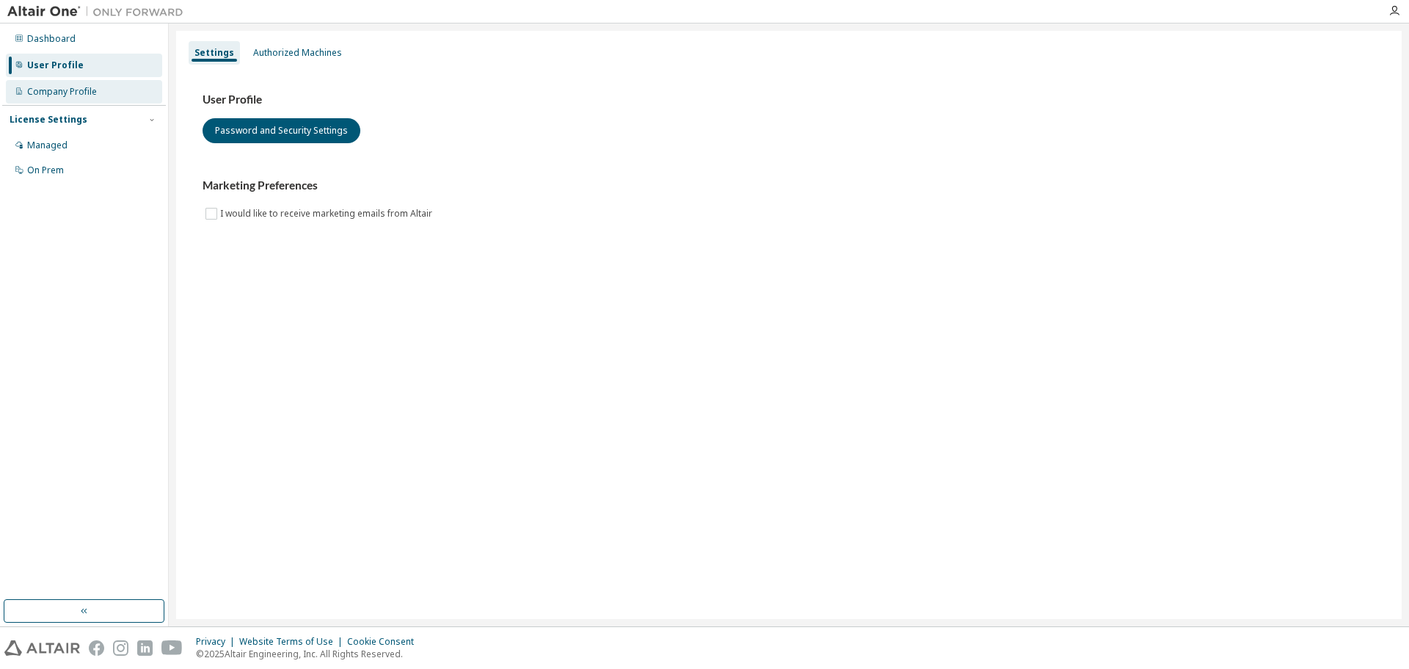
click at [44, 90] on div "Company Profile" at bounding box center [62, 92] width 70 height 12
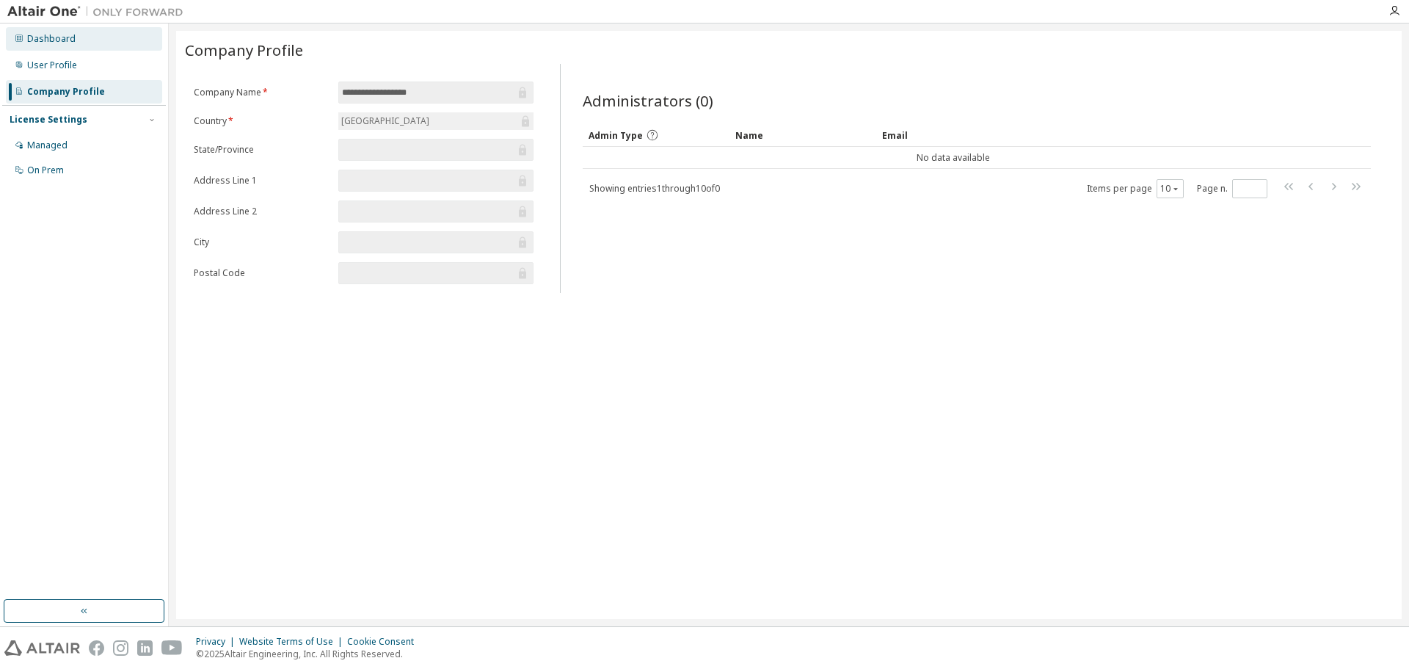
click at [46, 43] on div "Dashboard" at bounding box center [51, 39] width 48 height 12
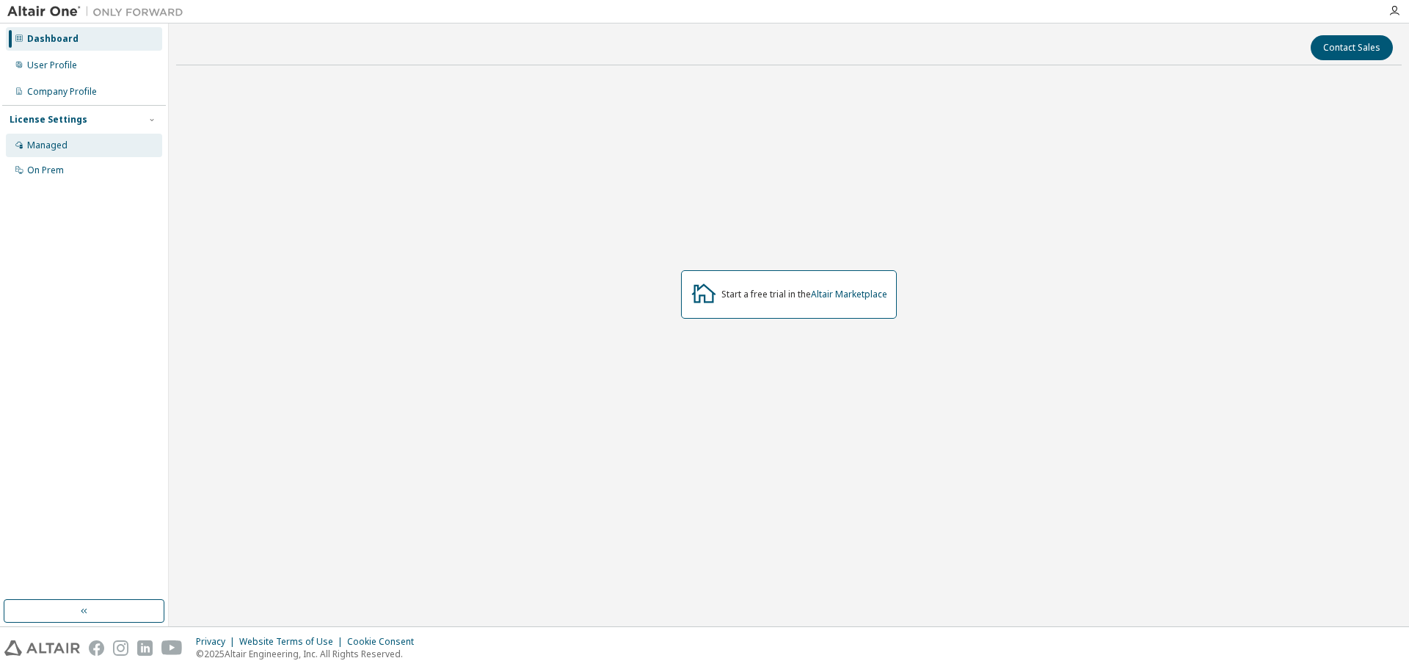
click at [68, 136] on div "Managed" at bounding box center [84, 145] width 156 height 23
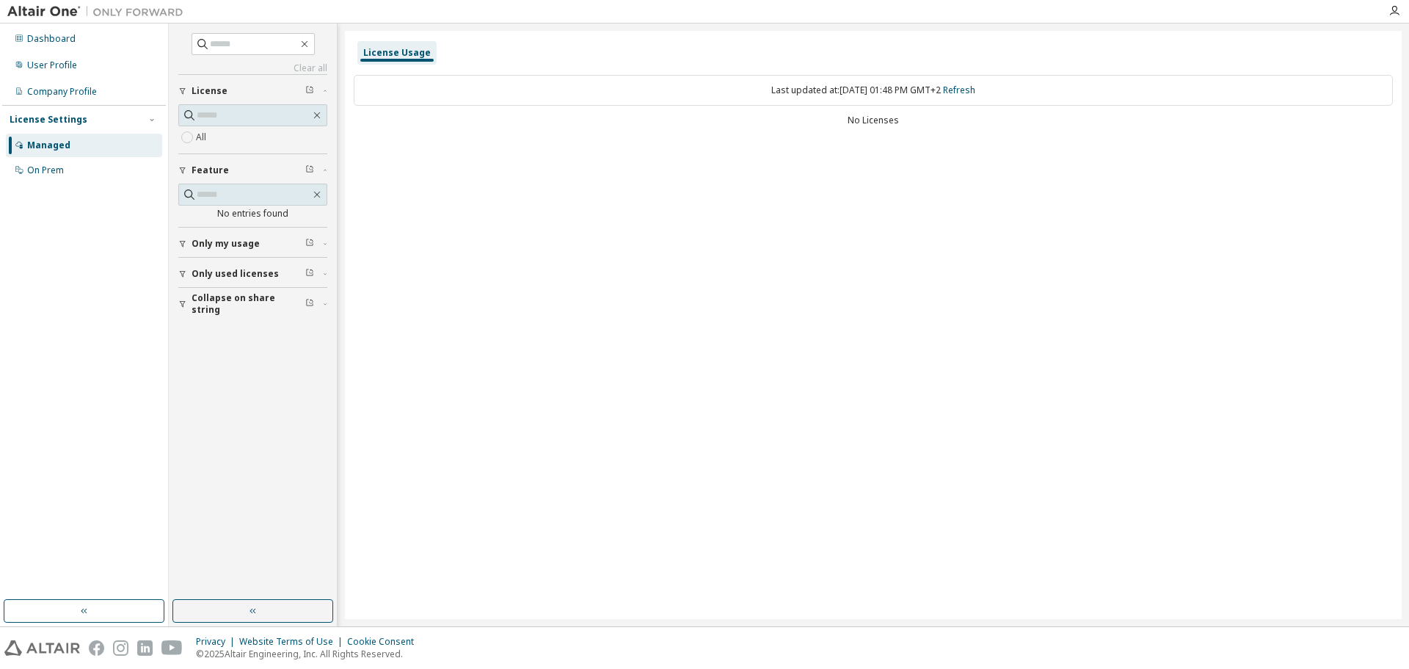
click at [240, 243] on span "Only my usage" at bounding box center [226, 244] width 68 height 12
click at [220, 307] on button "Only used licenses" at bounding box center [252, 316] width 149 height 32
click at [198, 385] on span "Collapse on share string" at bounding box center [249, 388] width 114 height 23
click at [48, 165] on div "On Prem" at bounding box center [45, 170] width 37 height 12
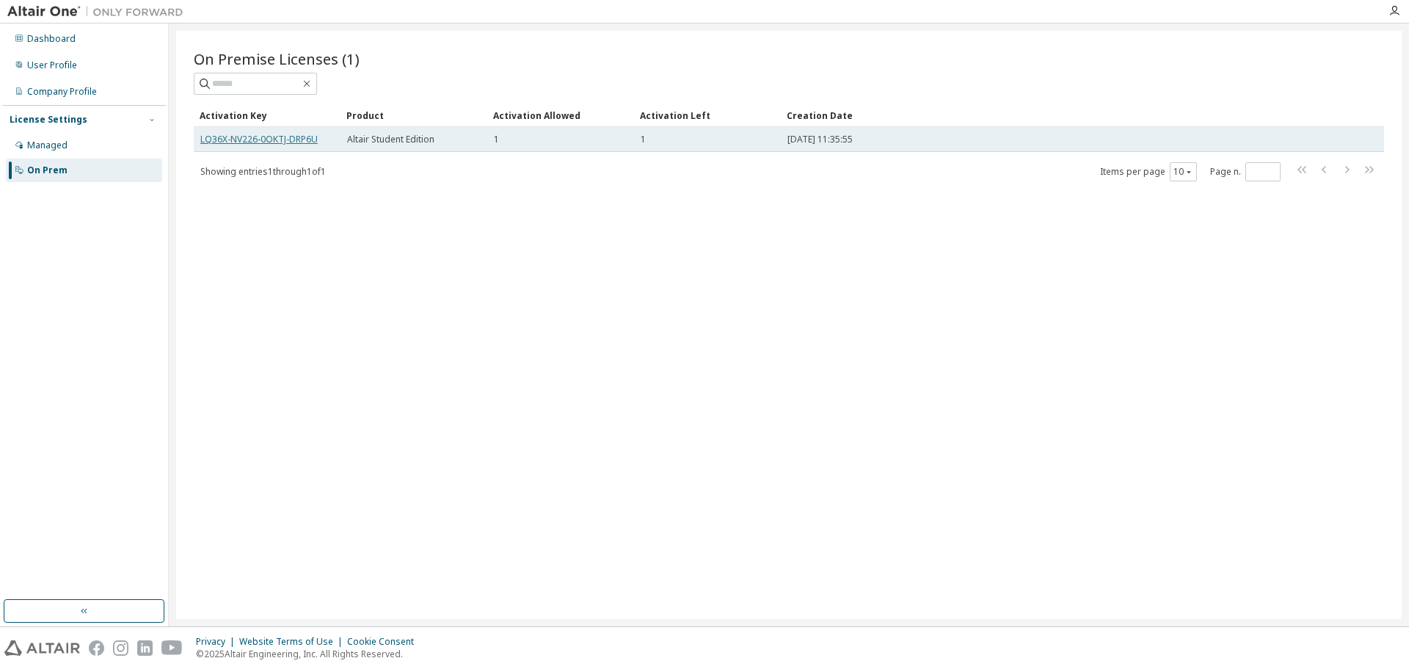
click at [287, 139] on link "LQ36X-NV226-0OKTJ-DRP6U" at bounding box center [258, 139] width 117 height 12
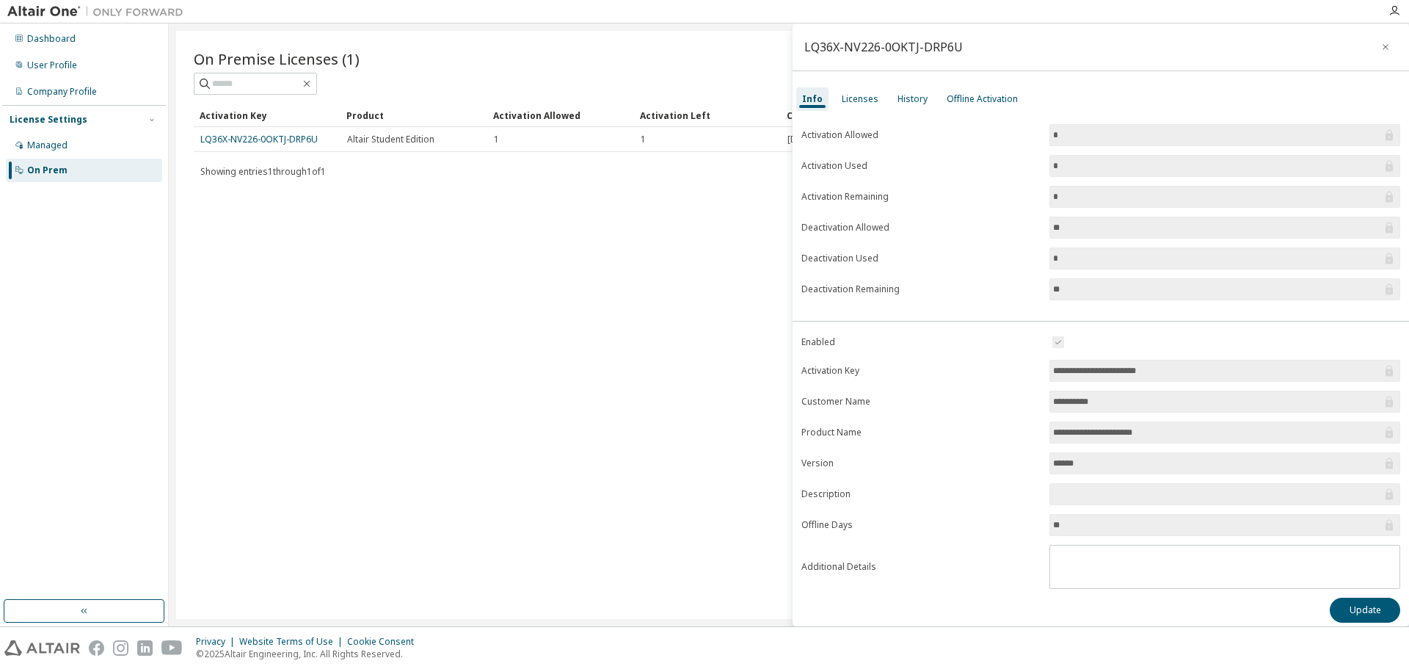
click at [559, 294] on div "On Premise Licenses (1) Clear Load Save Save As Field Operator Value Select fil…" at bounding box center [789, 325] width 1226 height 588
click at [868, 92] on div "Licenses" at bounding box center [860, 98] width 48 height 23
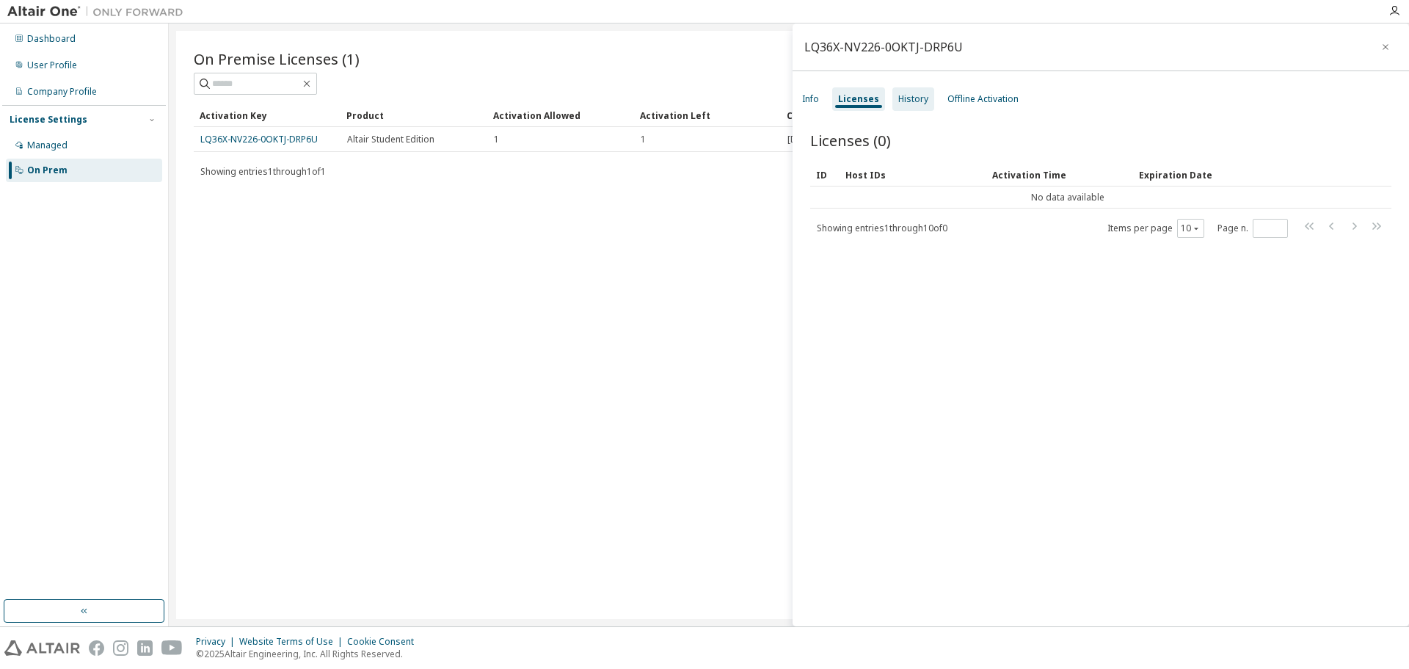
click at [923, 99] on div "History" at bounding box center [914, 99] width 30 height 12
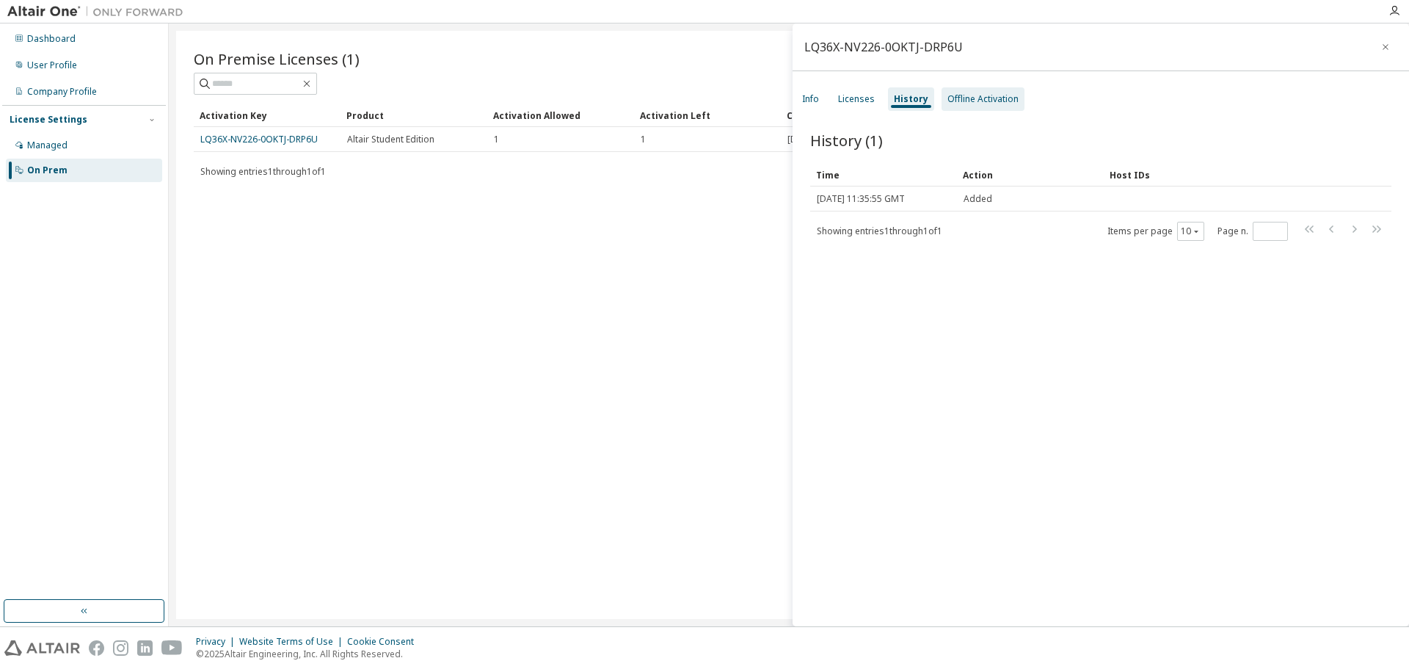
click at [961, 101] on div "Offline Activation" at bounding box center [983, 99] width 71 height 12
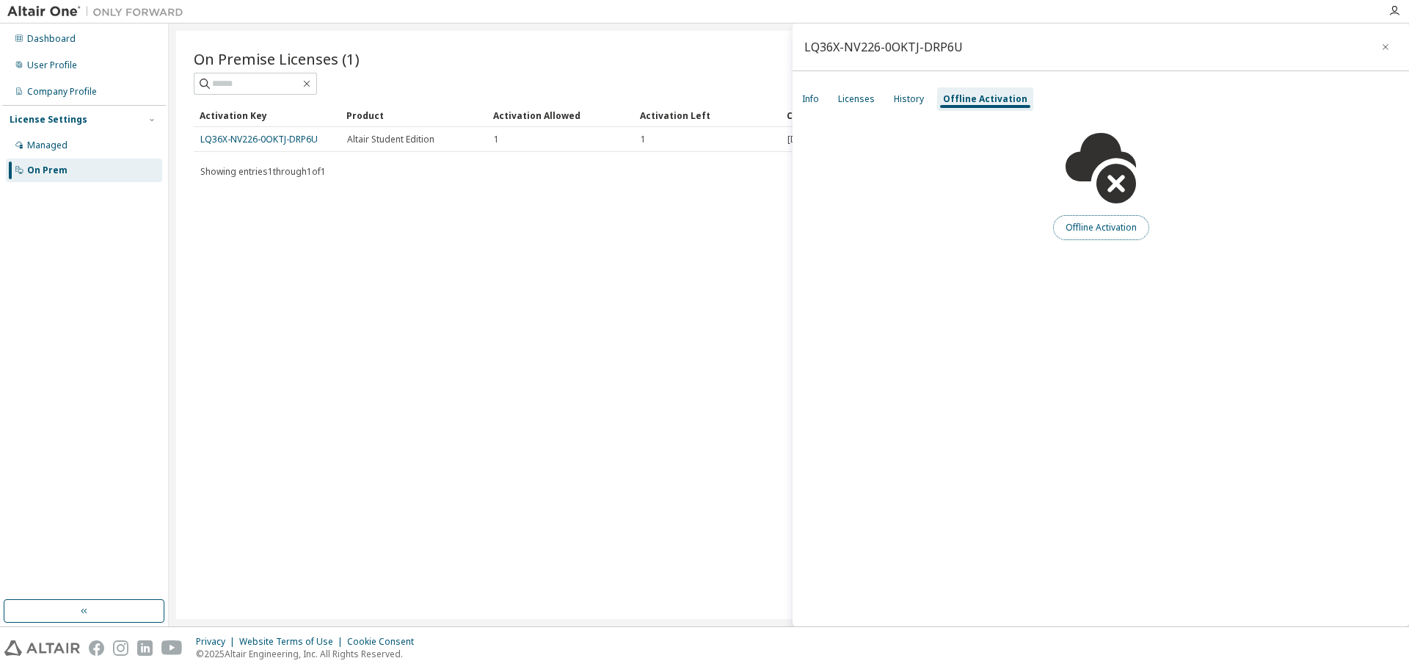
click at [1085, 231] on button "Offline Activation" at bounding box center [1101, 227] width 96 height 25
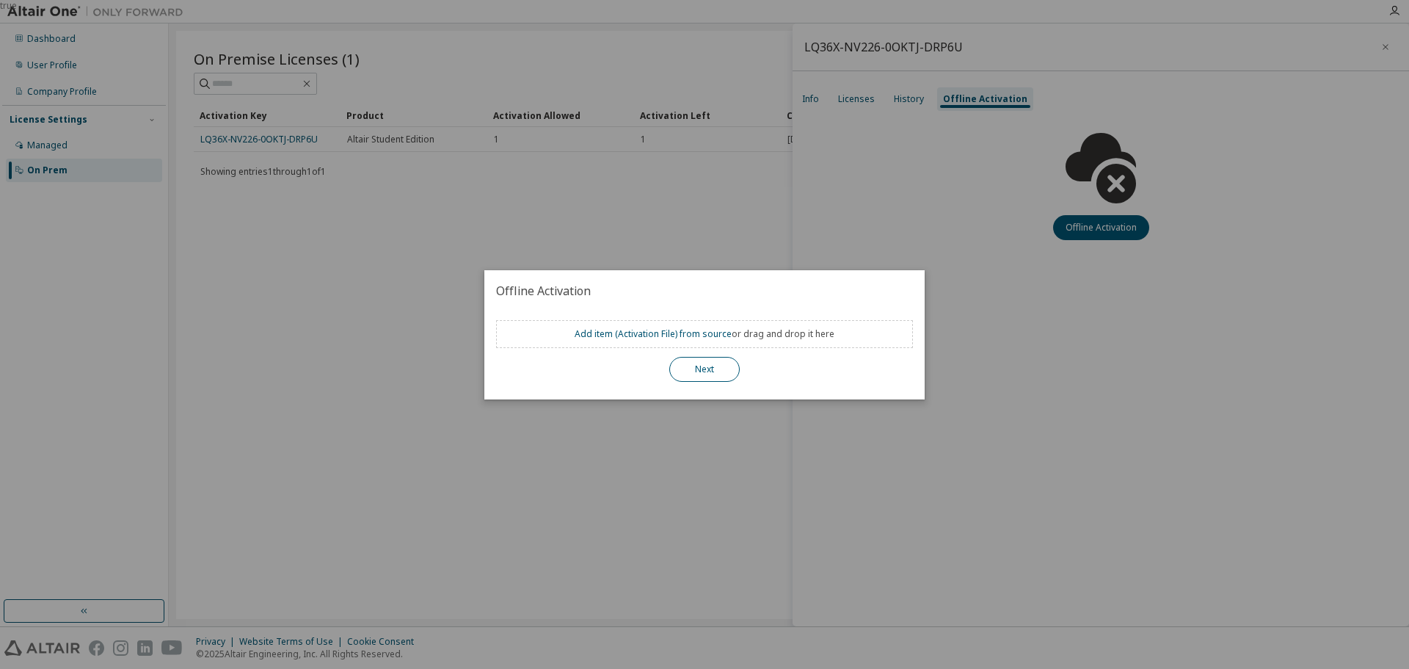
click at [724, 377] on button "Next" at bounding box center [704, 369] width 70 height 25
click at [701, 367] on button "Next" at bounding box center [704, 369] width 70 height 25
click at [644, 191] on div "true" at bounding box center [704, 334] width 1409 height 669
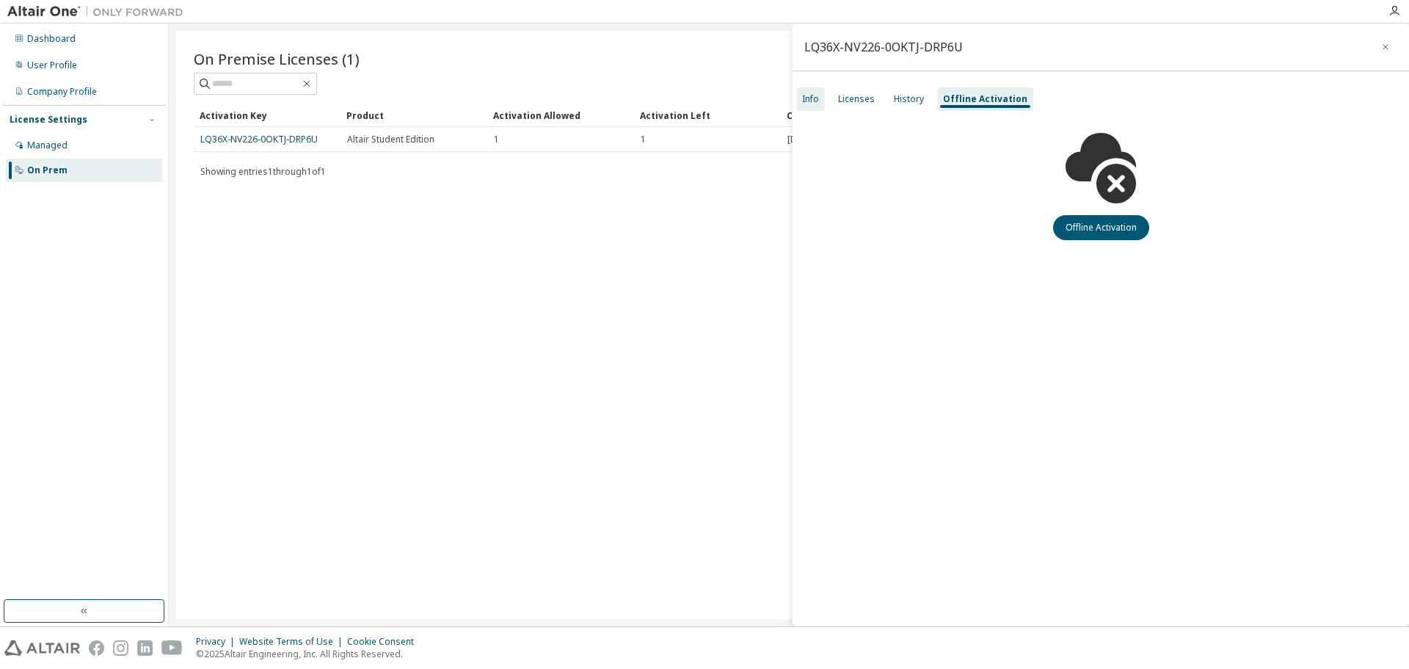
click at [801, 91] on div "Info" at bounding box center [810, 98] width 29 height 23
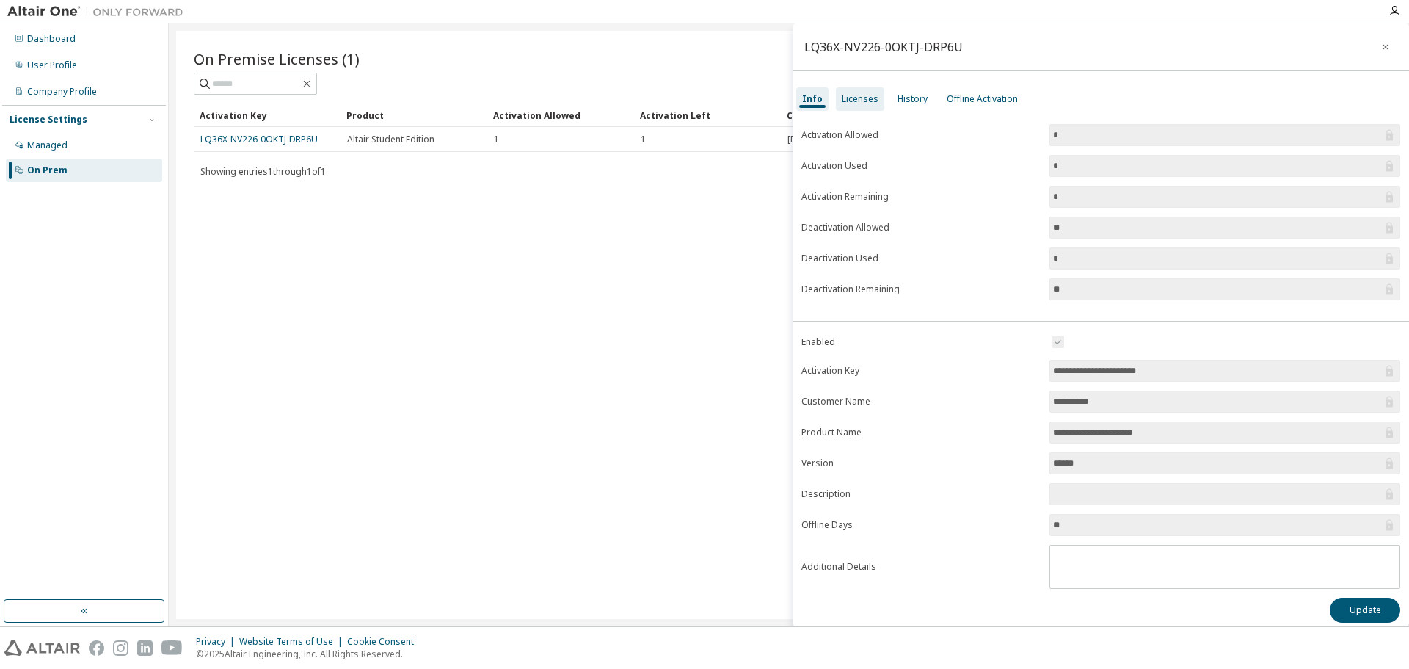
click at [867, 101] on div "Licenses" at bounding box center [860, 99] width 37 height 12
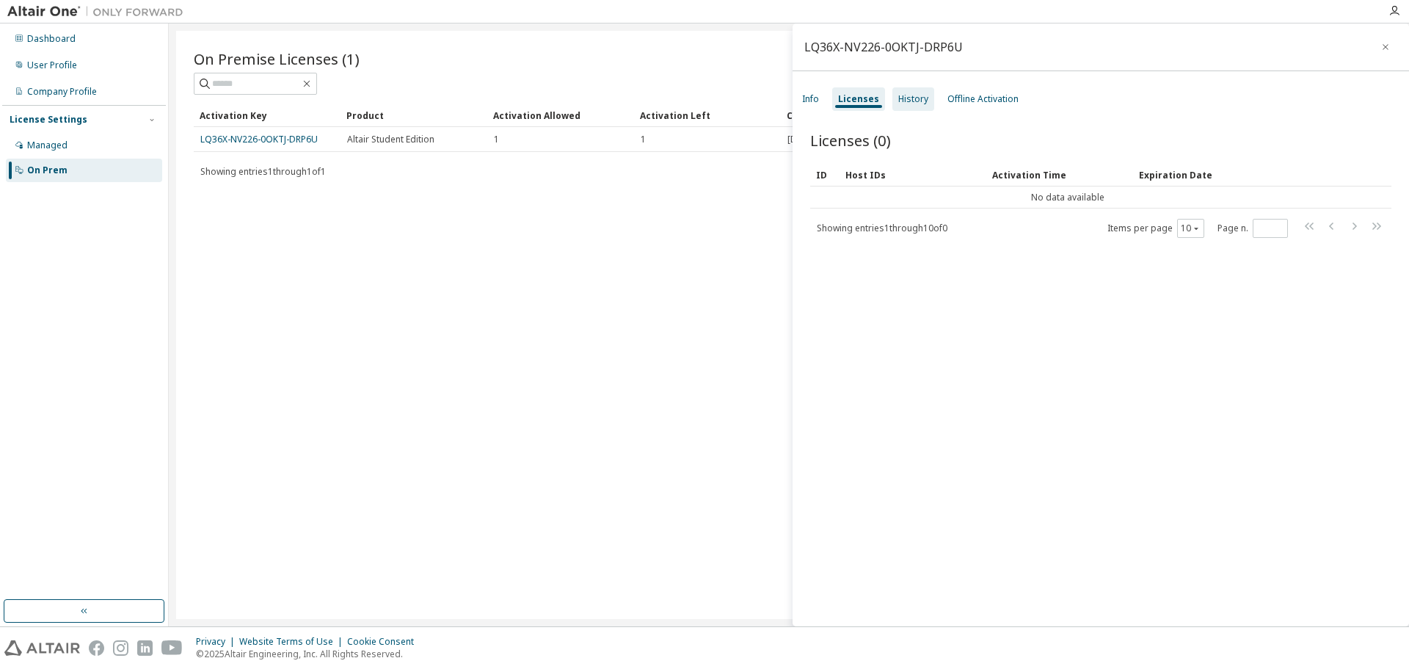
click at [904, 93] on div "History" at bounding box center [914, 99] width 30 height 12
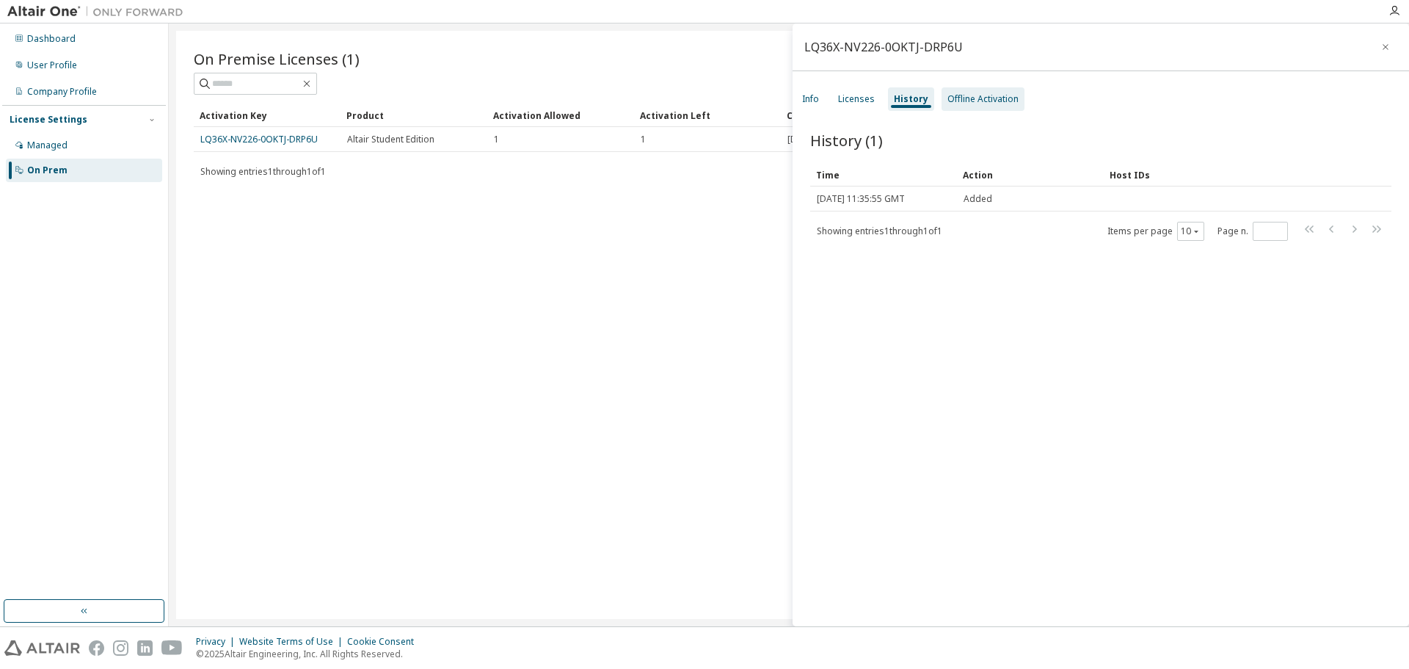
click at [984, 97] on div "Offline Activation" at bounding box center [983, 99] width 71 height 12
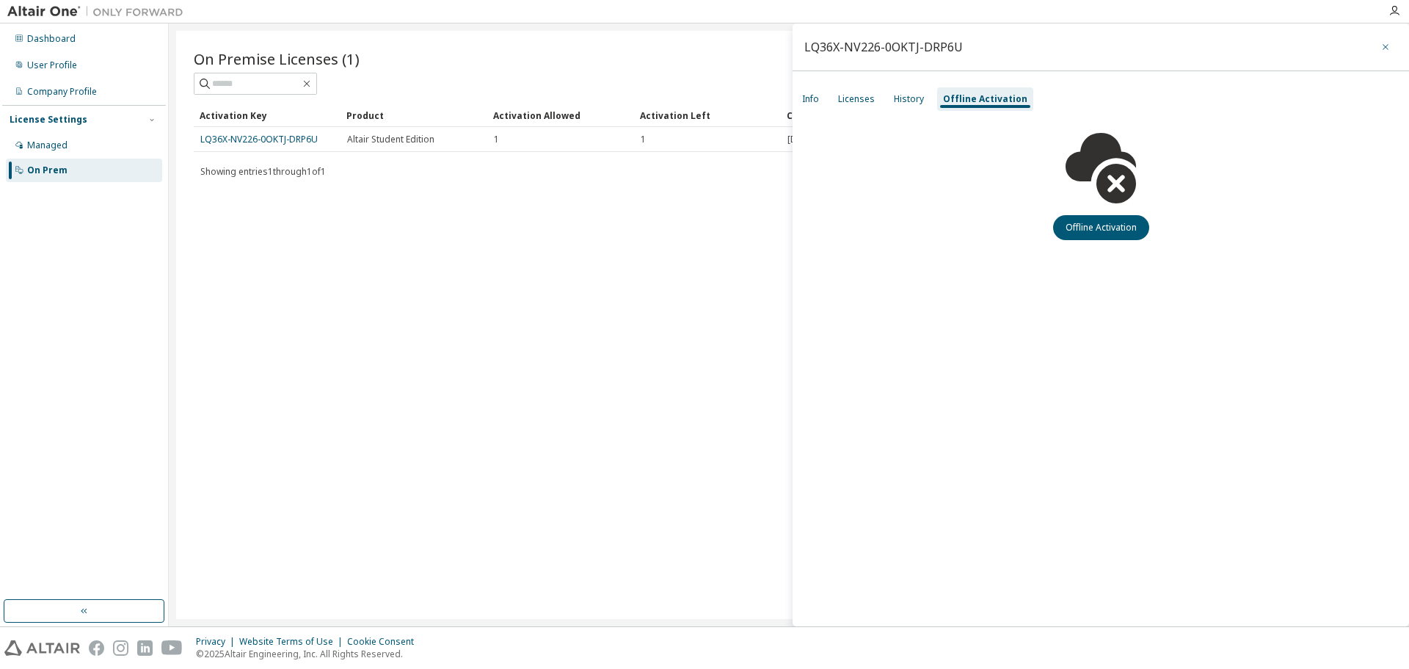
click at [1393, 45] on button "button" at bounding box center [1385, 46] width 23 height 23
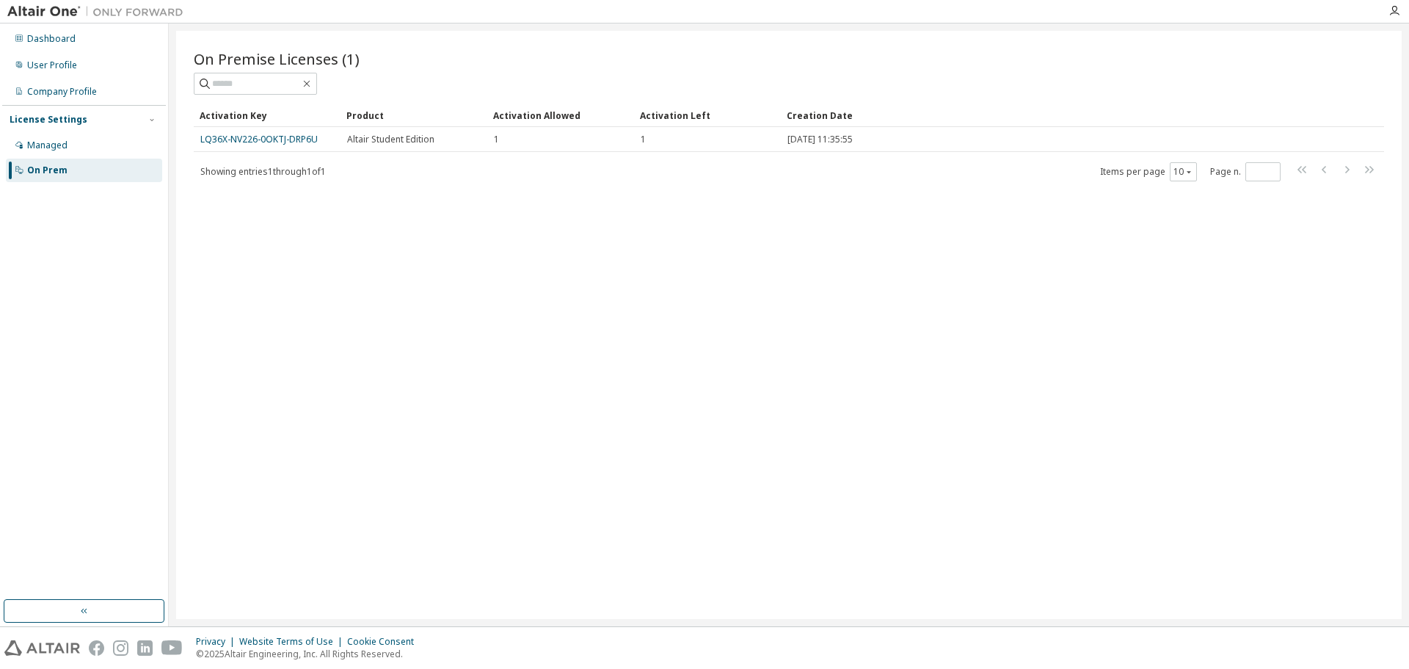
click at [654, 217] on div "On Premise Licenses (1) Clear Load Save Save As Field Operator Value Select fil…" at bounding box center [789, 325] width 1226 height 588
click at [30, 178] on div "On Prem" at bounding box center [84, 170] width 156 height 23
click at [29, 40] on div "Dashboard" at bounding box center [51, 39] width 48 height 12
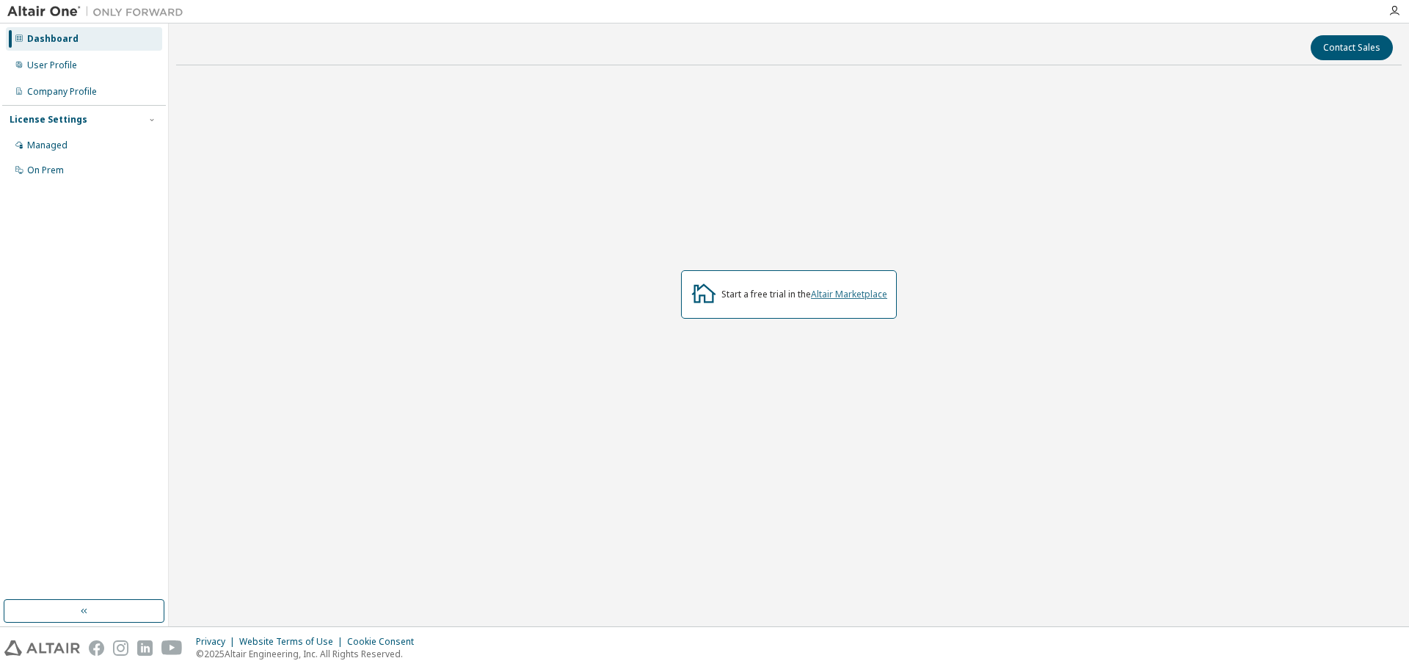
click at [830, 291] on link "Altair Marketplace" at bounding box center [849, 294] width 76 height 12
click at [59, 148] on div "Managed" at bounding box center [47, 145] width 40 height 12
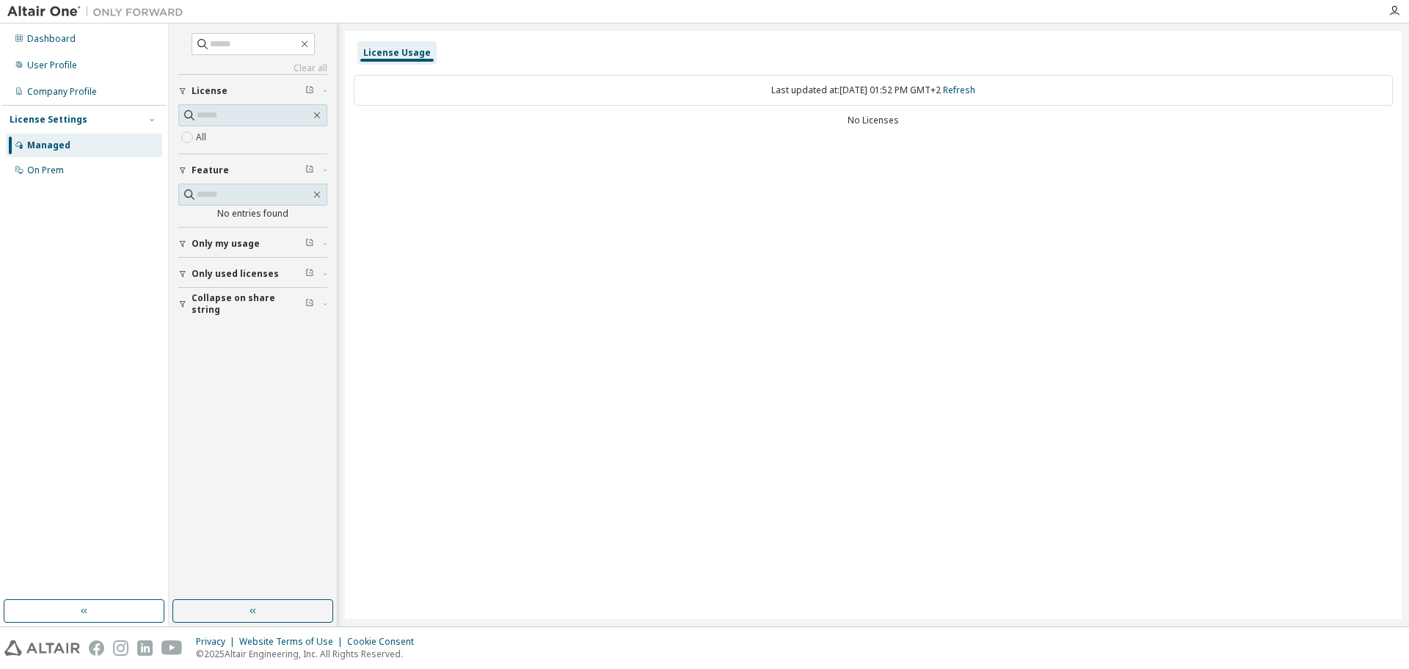
click at [411, 46] on div "License Usage" at bounding box center [397, 52] width 79 height 23
click at [61, 171] on div "On Prem" at bounding box center [45, 170] width 37 height 12
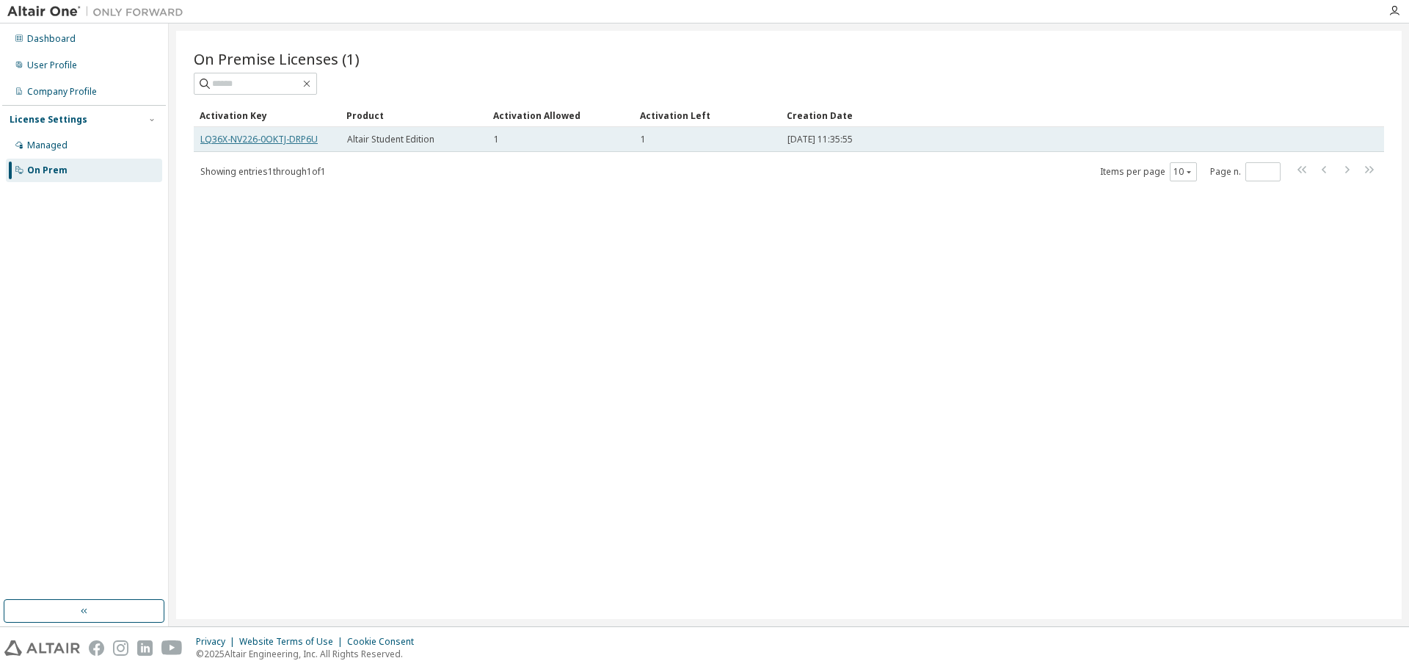
click at [220, 139] on link "LQ36X-NV226-0OKTJ-DRP6U" at bounding box center [258, 139] width 117 height 12
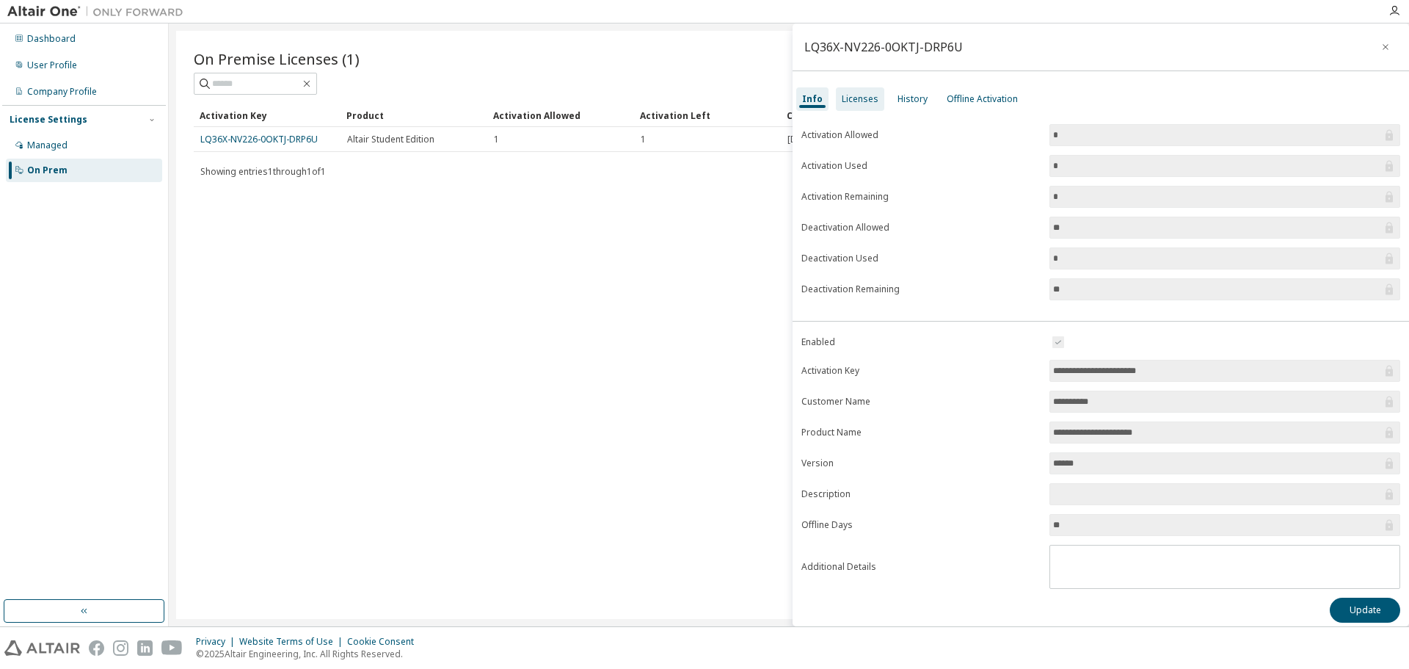
click at [868, 106] on div "Licenses" at bounding box center [860, 98] width 48 height 23
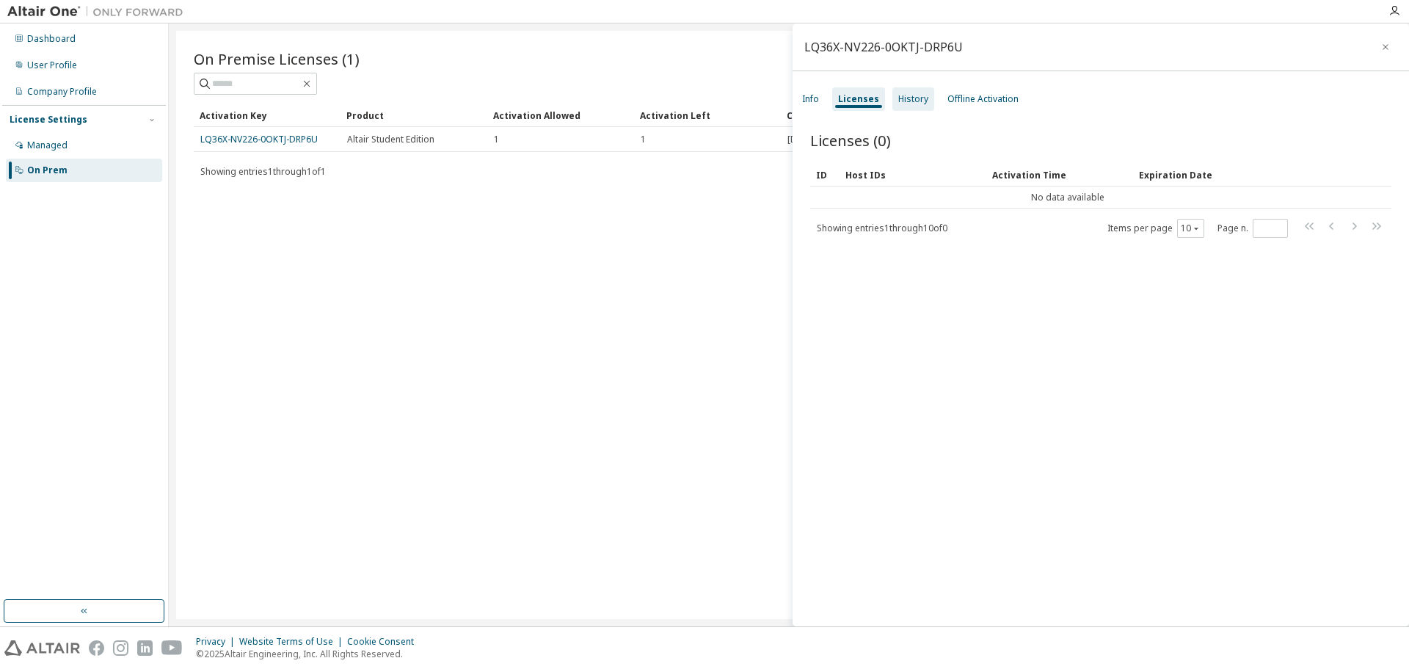
click at [905, 100] on div "History" at bounding box center [914, 99] width 30 height 12
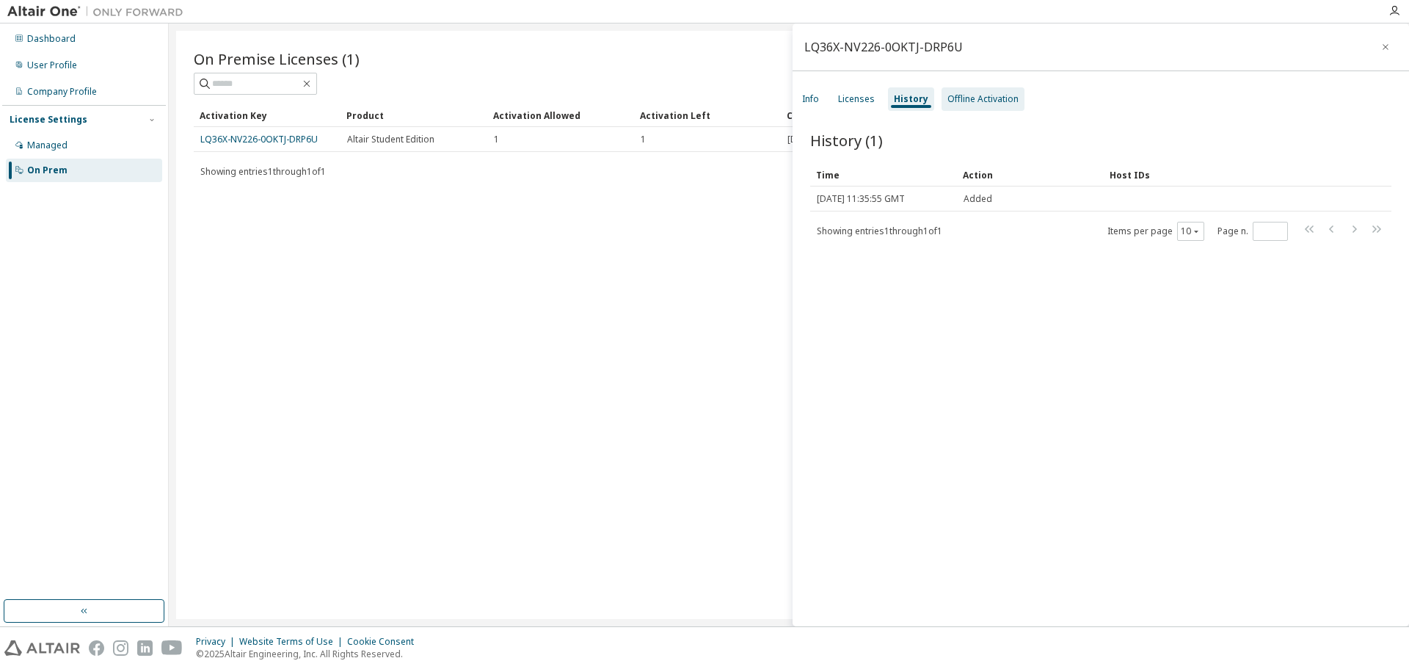
click at [986, 95] on div "Offline Activation" at bounding box center [983, 99] width 71 height 12
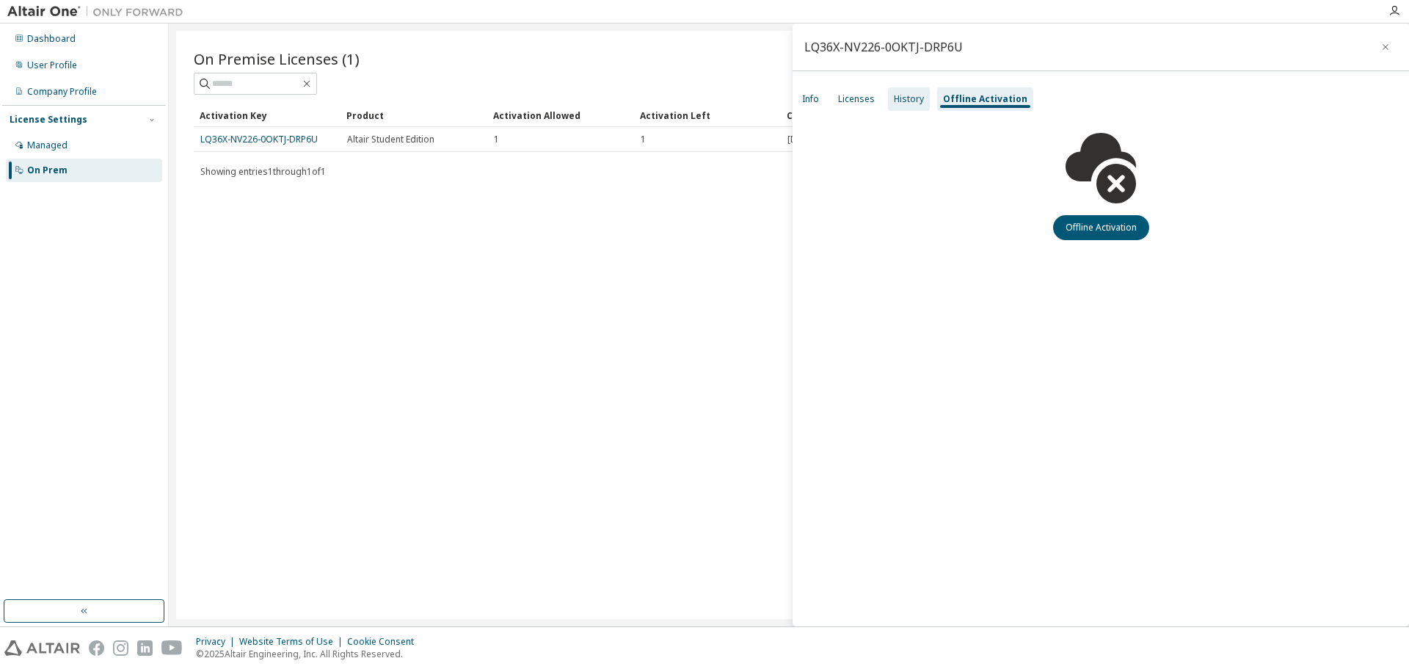
click at [904, 99] on div "History" at bounding box center [909, 99] width 30 height 12
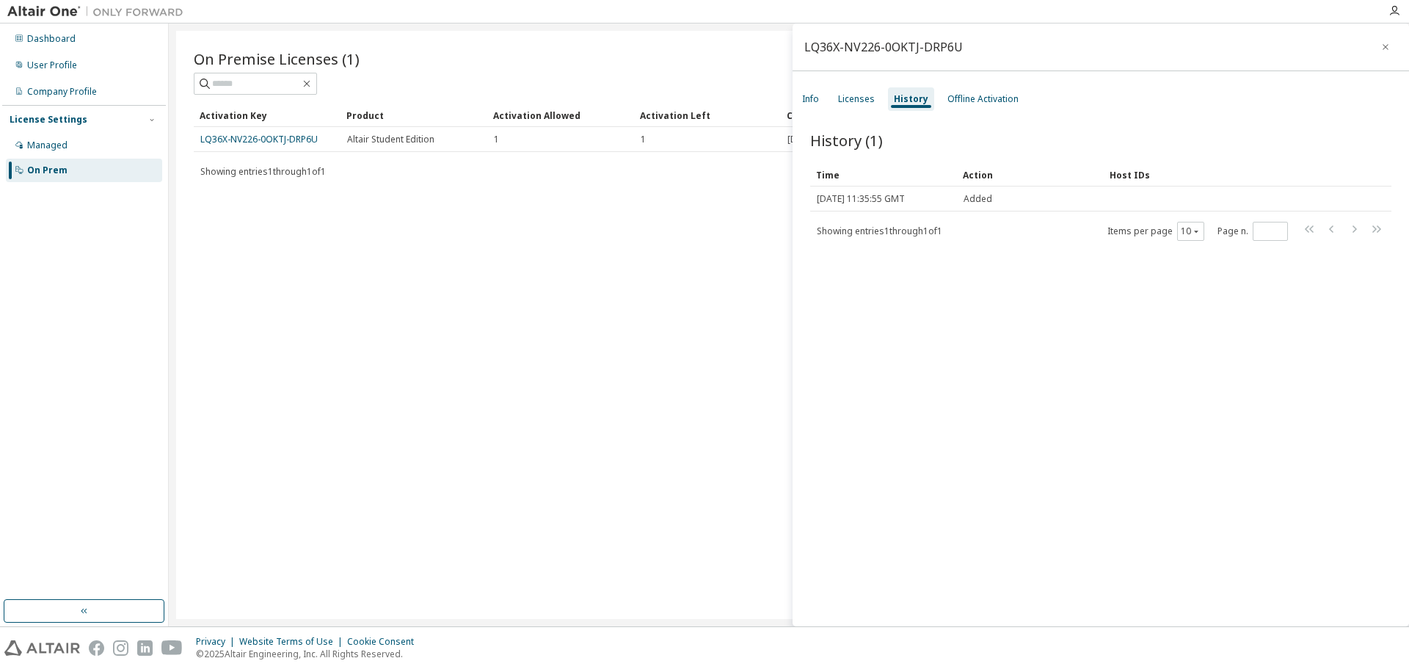
click at [700, 198] on div "On Premise Licenses (1) Clear Load Save Save As Field Operator Value Select fil…" at bounding box center [789, 325] width 1226 height 588
click at [63, 40] on div "Dashboard" at bounding box center [51, 39] width 48 height 12
